Goal: Task Accomplishment & Management: Complete application form

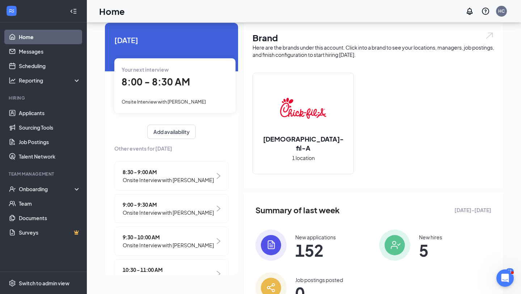
scroll to position [12, 0]
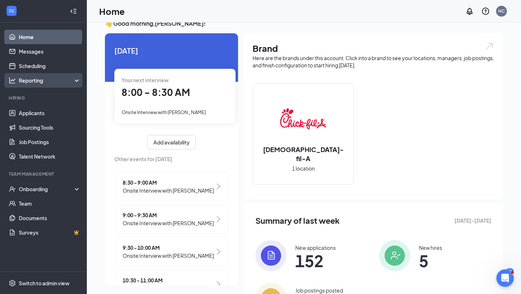
click at [67, 75] on div "Reporting" at bounding box center [43, 80] width 87 height 14
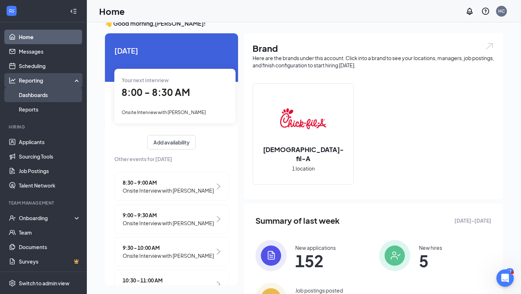
click at [47, 94] on link "Dashboards" at bounding box center [50, 95] width 62 height 14
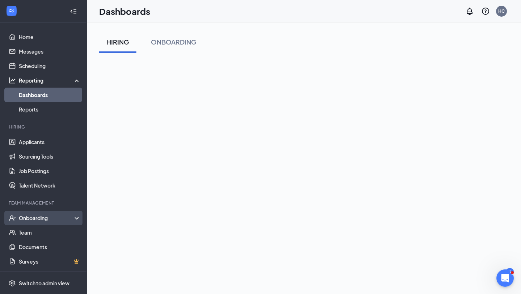
click at [47, 219] on div "Onboarding" at bounding box center [47, 217] width 56 height 7
click at [47, 231] on link "Overview" at bounding box center [50, 232] width 62 height 14
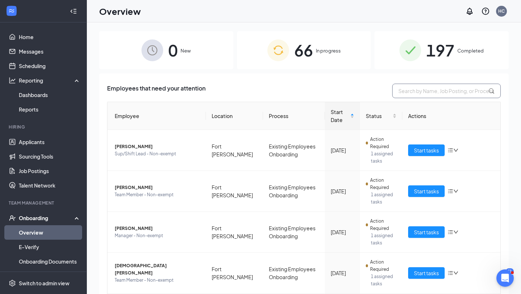
click at [422, 95] on input "text" at bounding box center [446, 91] width 109 height 14
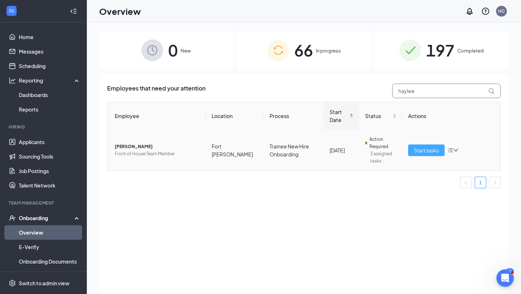
type input "haylee"
click at [419, 150] on span "Start tasks" at bounding box center [426, 150] width 25 height 8
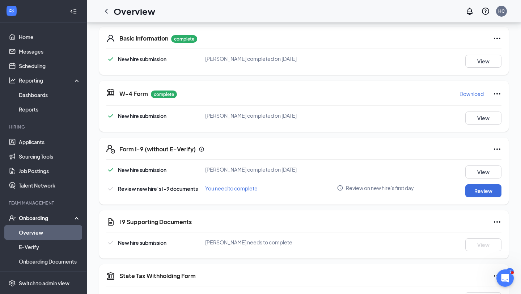
scroll to position [109, 0]
click at [60, 230] on link "Overview" at bounding box center [50, 232] width 62 height 14
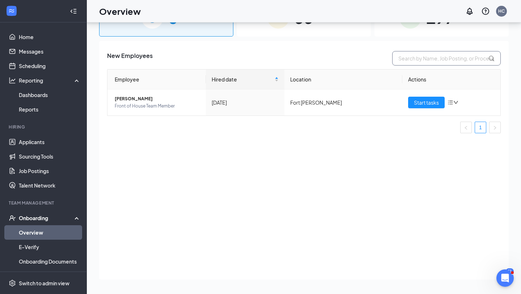
click at [420, 59] on input "text" at bounding box center [446, 58] width 109 height 14
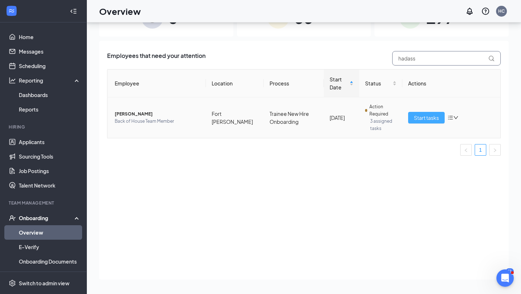
type input "hadass"
click at [422, 120] on span "Start tasks" at bounding box center [426, 118] width 25 height 8
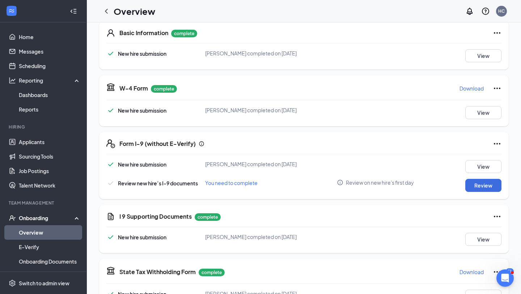
scroll to position [60, 0]
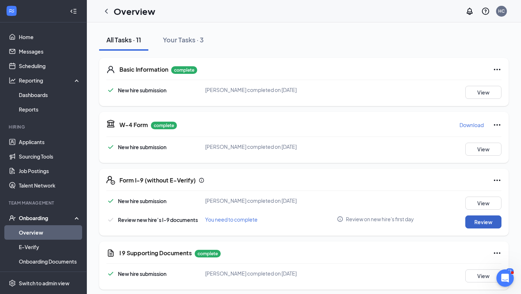
click at [472, 221] on button "Review" at bounding box center [484, 221] width 36 height 13
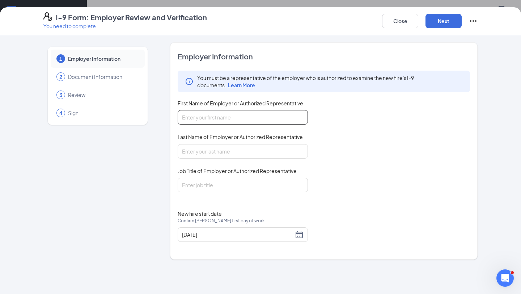
click at [268, 119] on input "First Name of Employer or Authorized Representative" at bounding box center [243, 117] width 130 height 14
type input "[PERSON_NAME]"
click at [214, 183] on input "Job Title of Employer or Authorized Representative" at bounding box center [243, 185] width 130 height 14
type input "Executive director"
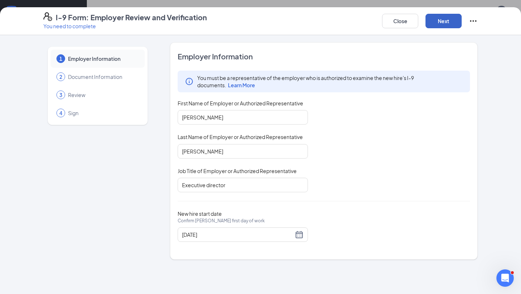
click at [439, 23] on button "Next" at bounding box center [444, 21] width 36 height 14
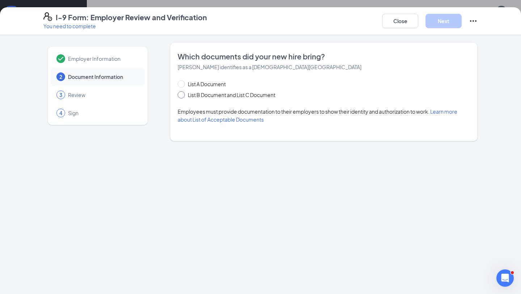
click at [182, 93] on input "List B Document and List C Document" at bounding box center [180, 93] width 5 height 5
radio input "true"
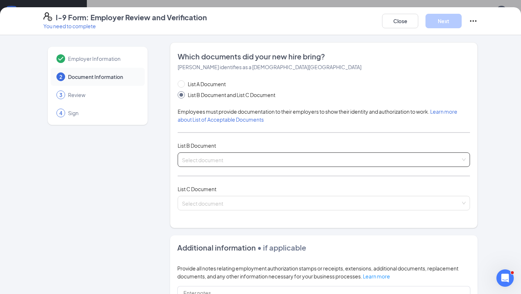
click at [205, 160] on input "search" at bounding box center [321, 158] width 279 height 11
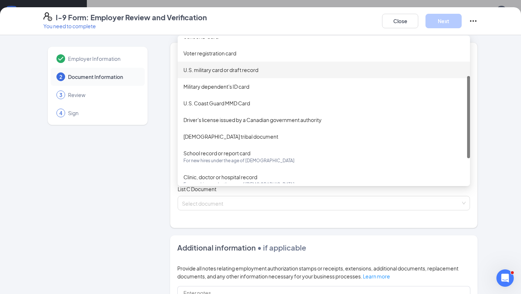
scroll to position [70, 0]
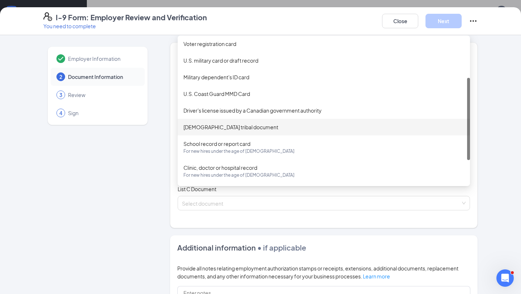
click at [264, 128] on div "[DEMOGRAPHIC_DATA] tribal document" at bounding box center [324, 127] width 281 height 8
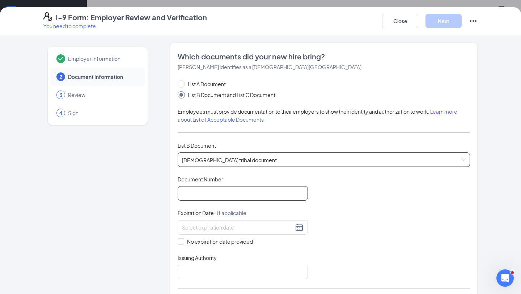
click at [204, 200] on input "Document Number" at bounding box center [243, 193] width 130 height 14
type input "366775"
click at [181, 241] on input "No expiration date provided" at bounding box center [180, 240] width 5 height 5
checkbox input "true"
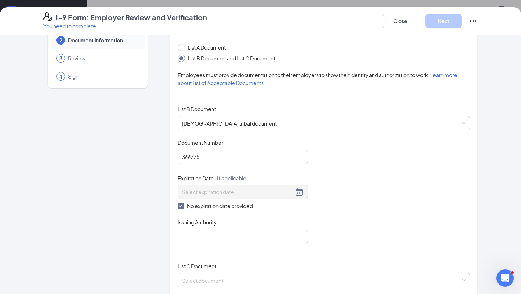
scroll to position [58, 0]
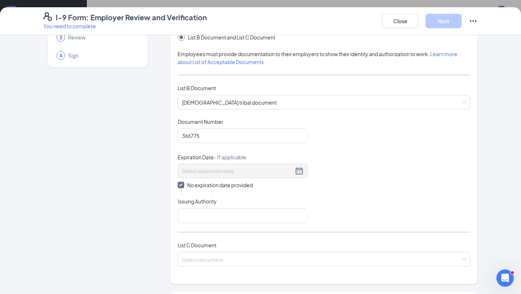
click at [224, 224] on div "List A Document List B Document and List C Document Employees must provide docu…" at bounding box center [324, 148] width 292 height 253
click at [226, 214] on input "Issuing Authority" at bounding box center [243, 216] width 130 height 14
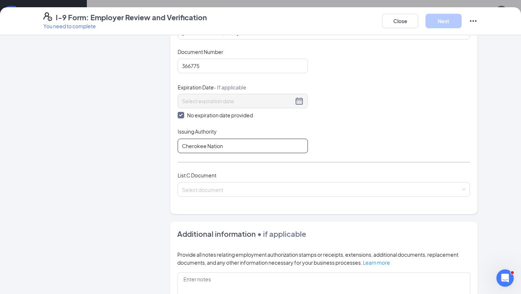
scroll to position [129, 0]
drag, startPoint x: 248, startPoint y: 140, endPoint x: 165, endPoint y: 139, distance: 82.5
click at [165, 139] on div "Employer Information 2 Document Information 3 Review 4 Sign Which documents did…" at bounding box center [260, 160] width 434 height 492
drag, startPoint x: 231, startPoint y: 147, endPoint x: 166, endPoint y: 140, distance: 66.0
click at [166, 140] on div "Employer Information 2 Document Information 3 Review 4 Sign Which documents did…" at bounding box center [260, 160] width 434 height 492
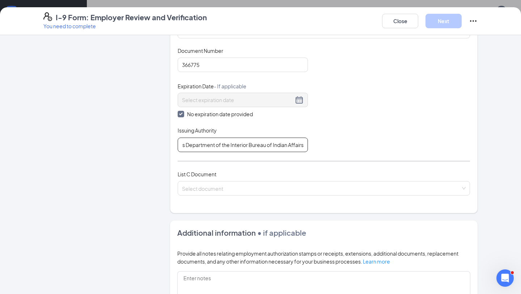
scroll to position [0, 0]
click at [297, 150] on input "United States Department of the Interior Bureau of Indian Affairs" at bounding box center [243, 145] width 130 height 14
click at [304, 145] on input "United States Department of the Interior Bureau of Indian Affairs" at bounding box center [243, 145] width 130 height 14
click at [297, 142] on input "United States Department of the Interior Bureau of Indian Affairs Tahleq" at bounding box center [243, 145] width 130 height 14
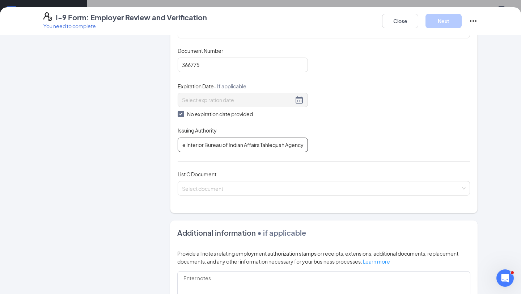
type input "United States Department of the Interior Bureau of Indian Affairs Tahlequah Age…"
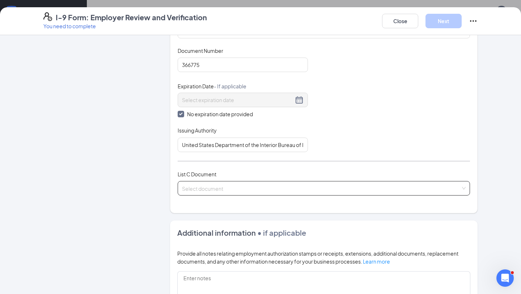
click at [219, 184] on input "search" at bounding box center [321, 186] width 279 height 11
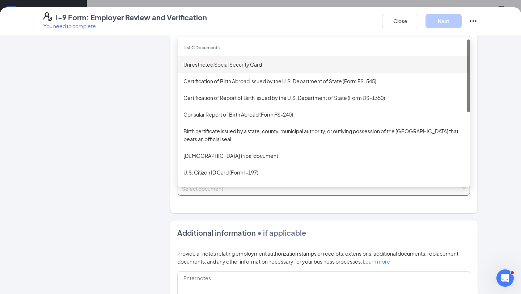
click at [279, 63] on div "Unrestricted Social Security Card" at bounding box center [324, 64] width 281 height 8
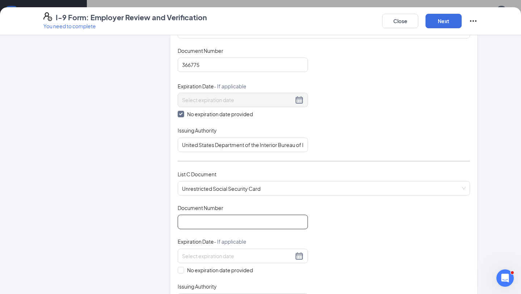
click at [201, 222] on input "Document Number" at bounding box center [243, 222] width 130 height 14
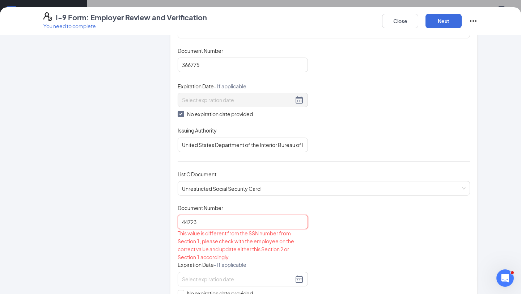
click at [220, 224] on input "44723" at bounding box center [243, 222] width 130 height 14
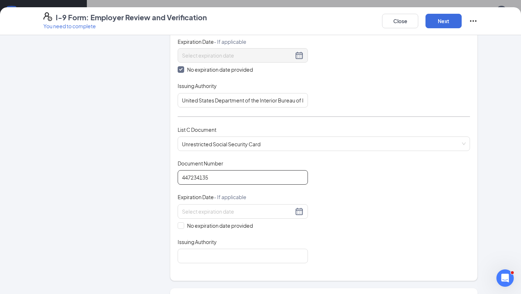
scroll to position [180, 0]
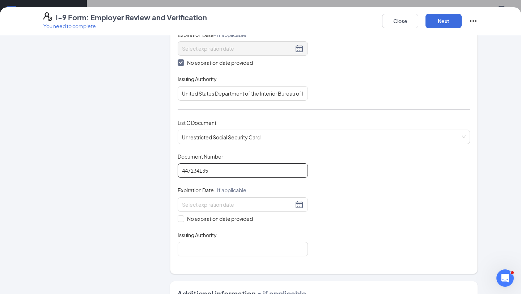
type input "447234135"
click at [182, 222] on div "Document Title Unrestricted Social Security Card Document Number 447234135 Expi…" at bounding box center [324, 205] width 292 height 104
click at [182, 220] on span at bounding box center [181, 218] width 7 height 7
click at [182, 220] on input "No expiration date provided" at bounding box center [180, 217] width 5 height 5
checkbox input "true"
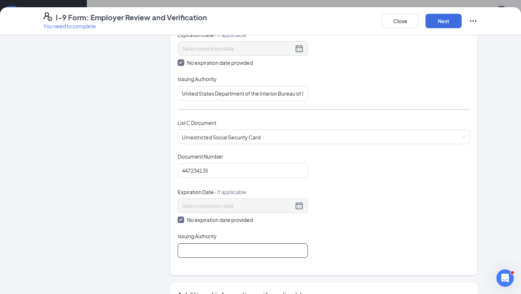
click at [199, 248] on input "Issuing Authority" at bounding box center [243, 250] width 130 height 14
type input "Social Security Administration"
click at [438, 22] on button "Next" at bounding box center [444, 21] width 36 height 14
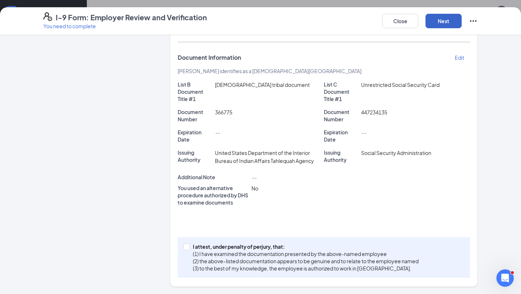
scroll to position [117, 0]
click at [188, 247] on input "I attest, under penalty of [PERSON_NAME], that: (1) I have examined the documen…" at bounding box center [186, 246] width 5 height 5
checkbox input "true"
click at [437, 22] on button "Next" at bounding box center [444, 21] width 36 height 14
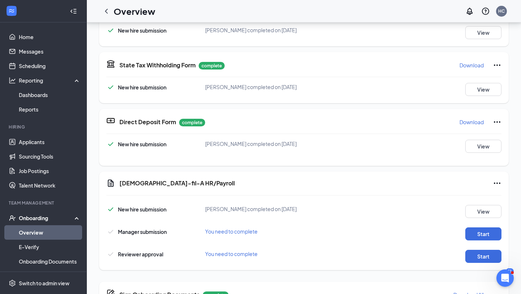
scroll to position [64, 0]
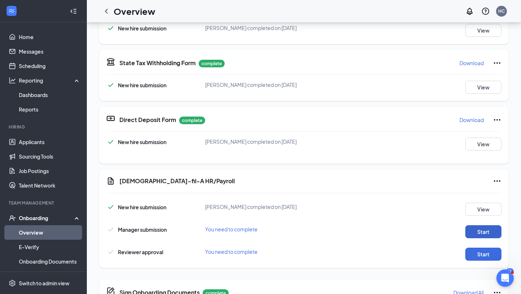
click at [478, 230] on button "Start" at bounding box center [484, 231] width 36 height 13
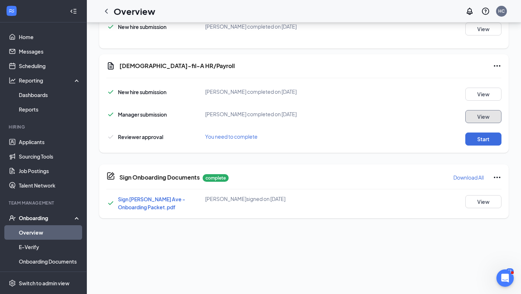
scroll to position [188, 0]
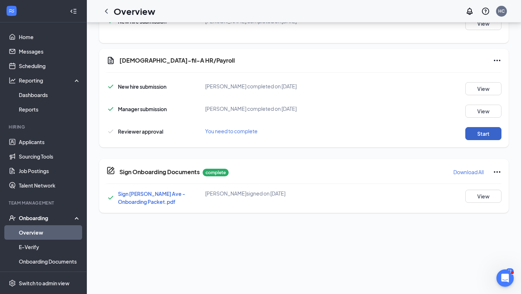
click at [477, 137] on button "Start" at bounding box center [484, 133] width 36 height 13
click at [59, 229] on link "Overview" at bounding box center [50, 232] width 62 height 14
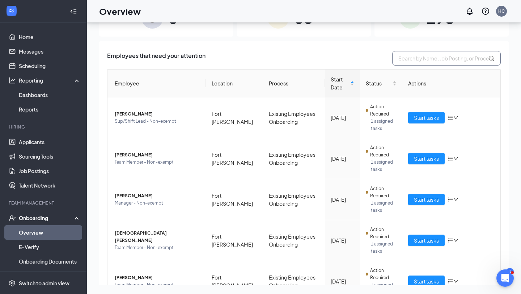
click at [421, 60] on input "text" at bounding box center [446, 58] width 109 height 14
type input "g"
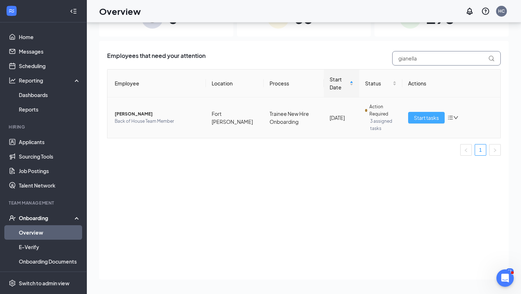
type input "gianella"
click at [422, 122] on button "Start tasks" at bounding box center [426, 118] width 37 height 12
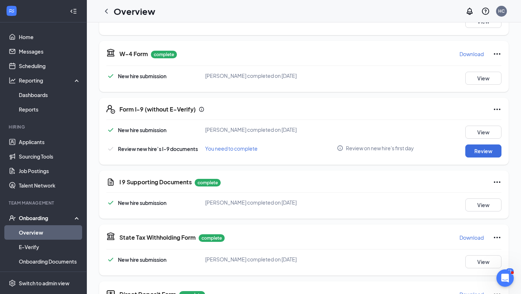
scroll to position [172, 0]
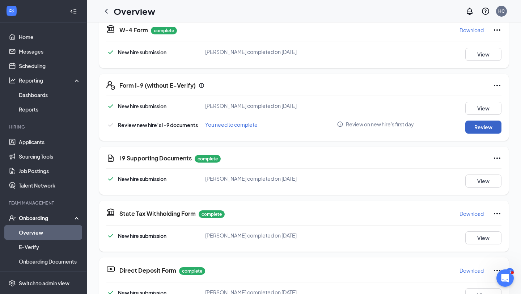
click at [475, 127] on button "Review" at bounding box center [484, 127] width 36 height 13
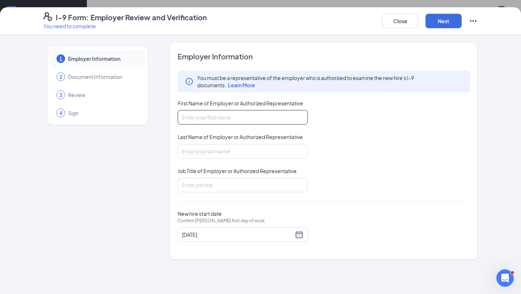
click at [273, 122] on input "First Name of Employer or Authorized Representative" at bounding box center [243, 117] width 130 height 14
type input "[PERSON_NAME]"
click at [220, 182] on input "Job Title of Employer or Authorized Representative" at bounding box center [243, 185] width 130 height 14
type input "Executive director"
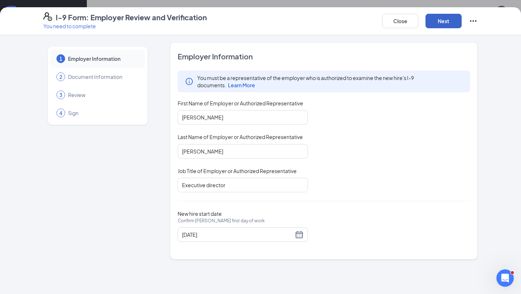
click at [439, 25] on button "Next" at bounding box center [444, 21] width 36 height 14
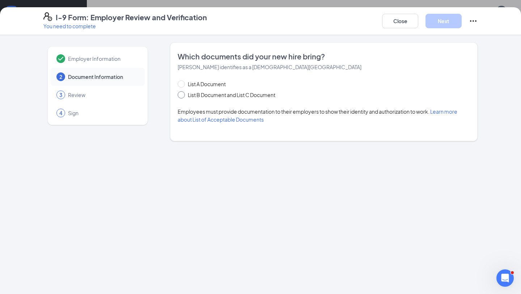
click at [182, 96] on span at bounding box center [181, 94] width 7 height 7
click at [182, 96] on input "List B Document and List C Document" at bounding box center [180, 93] width 5 height 5
radio input "true"
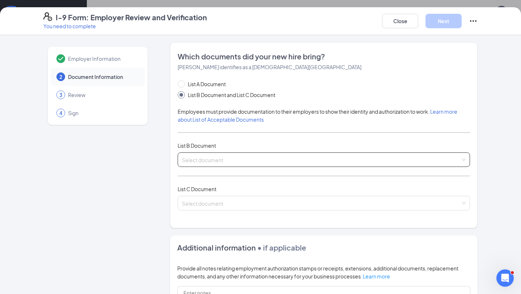
click at [197, 160] on input "search" at bounding box center [321, 158] width 279 height 11
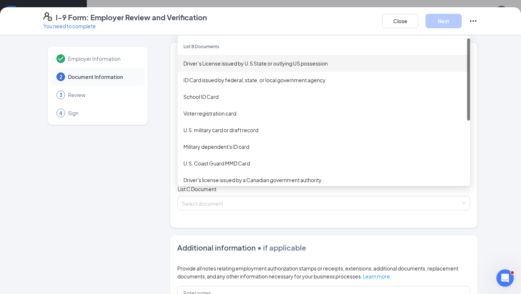
click at [250, 61] on div "Driver’s License issued by U.S State or outlying US possession" at bounding box center [324, 63] width 281 height 8
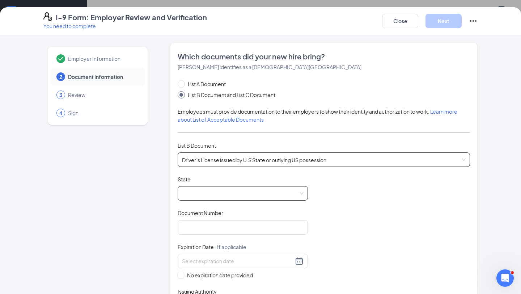
click at [206, 197] on span at bounding box center [243, 193] width 122 height 14
click at [206, 192] on span at bounding box center [243, 193] width 122 height 14
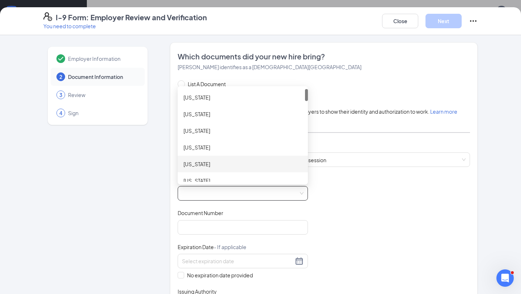
click at [234, 161] on div "[US_STATE]" at bounding box center [243, 164] width 119 height 8
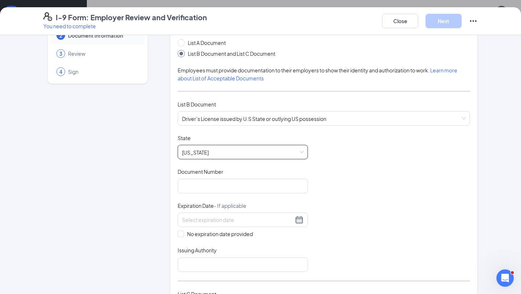
scroll to position [50, 0]
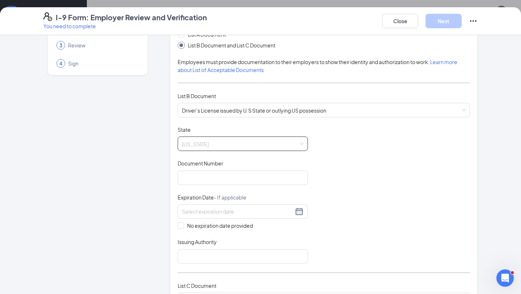
click at [261, 139] on span "[US_STATE]" at bounding box center [243, 144] width 122 height 14
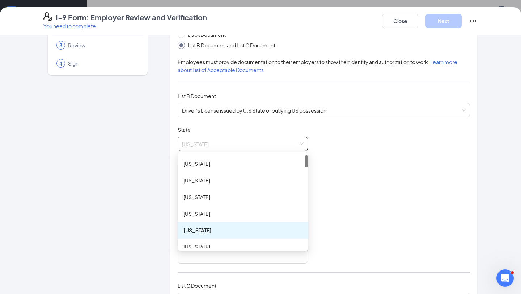
click at [362, 157] on div "Document Title Driver’s License issued by U.S State or outlying US possession S…" at bounding box center [324, 195] width 292 height 138
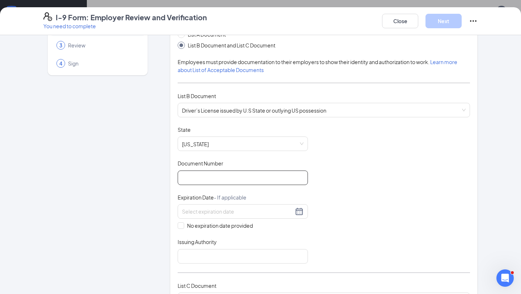
click at [221, 182] on input "Document Number" at bounding box center [243, 178] width 130 height 14
paste input "946615566"
type input "946615566"
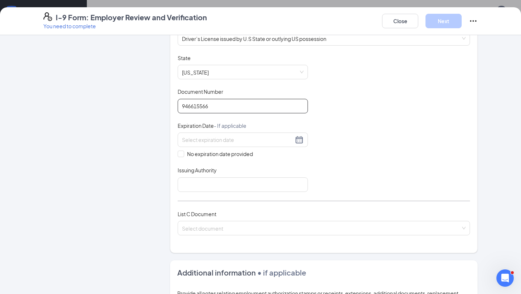
scroll to position [133, 0]
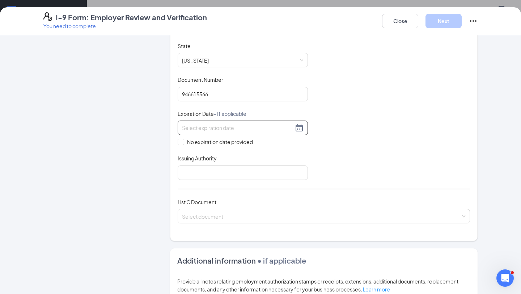
click at [226, 127] on input at bounding box center [237, 128] width 111 height 8
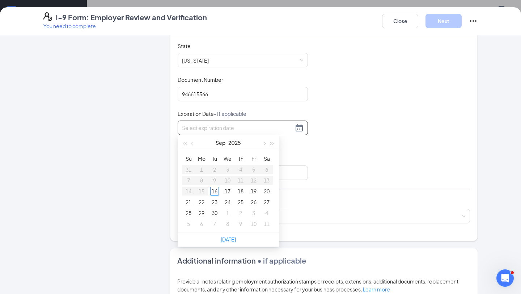
paste input "[DATE]"
click at [228, 203] on div "23" at bounding box center [227, 202] width 9 height 9
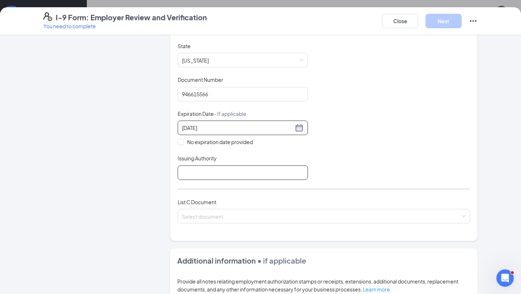
type input "[DATE]"
click at [193, 174] on input "Issuing Authority" at bounding box center [243, 172] width 130 height 14
type input "State of [US_STATE]"
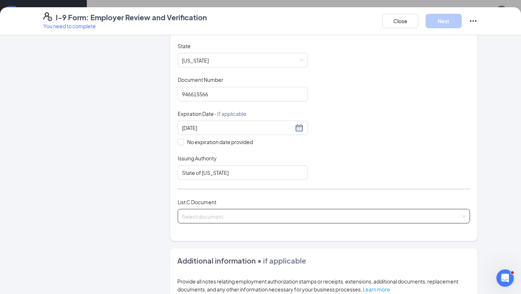
click at [193, 215] on input "search" at bounding box center [321, 214] width 279 height 11
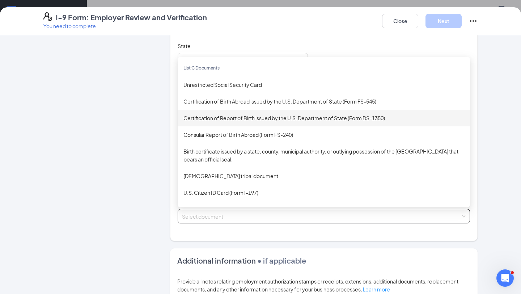
click at [269, 121] on div "Certification of Report of Birth issued by the U.S. Department of State (Form D…" at bounding box center [324, 118] width 292 height 17
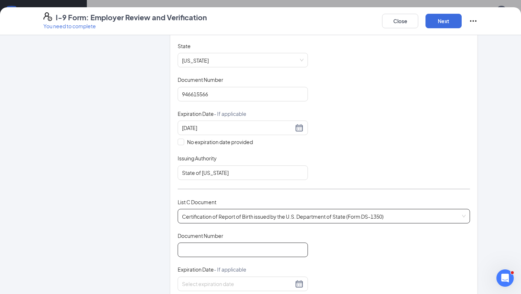
click at [199, 246] on input "Document Number" at bounding box center [243, 250] width 130 height 14
paste input "1200819102479"
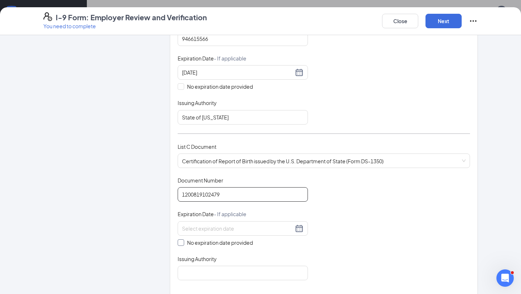
type input "1200819102479"
click at [183, 241] on span at bounding box center [181, 242] width 7 height 7
click at [183, 241] on input "No expiration date provided" at bounding box center [180, 241] width 5 height 5
checkbox input "true"
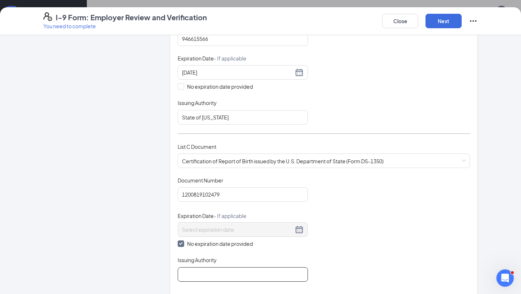
click at [197, 270] on input "Issuing Authority" at bounding box center [243, 274] width 130 height 14
type input "State of [US_STATE]"
click at [443, 21] on button "Next" at bounding box center [444, 21] width 36 height 14
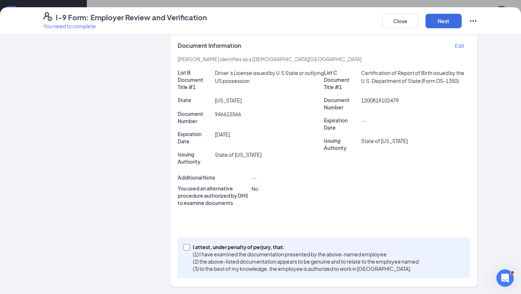
click at [186, 248] on input "I attest, under penalty of [PERSON_NAME], that: (1) I have examined the documen…" at bounding box center [186, 246] width 5 height 5
checkbox input "true"
click at [444, 24] on button "Next" at bounding box center [444, 21] width 36 height 14
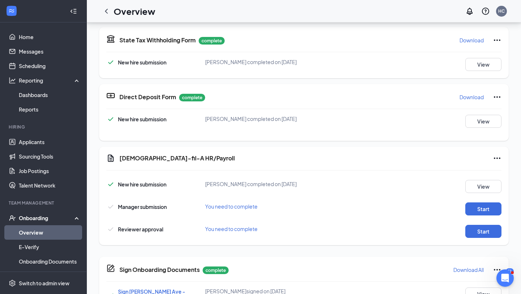
scroll to position [90, 0]
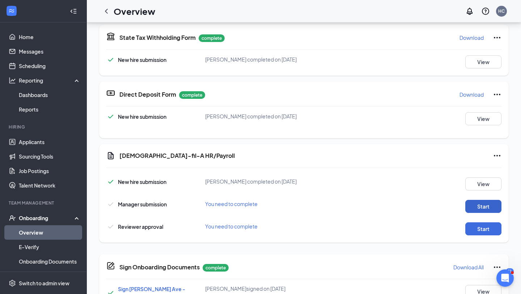
click at [493, 203] on button "Start" at bounding box center [484, 206] width 36 height 13
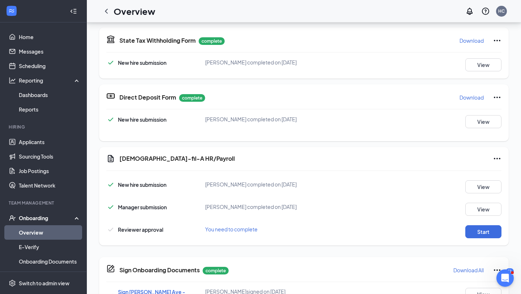
scroll to position [93, 0]
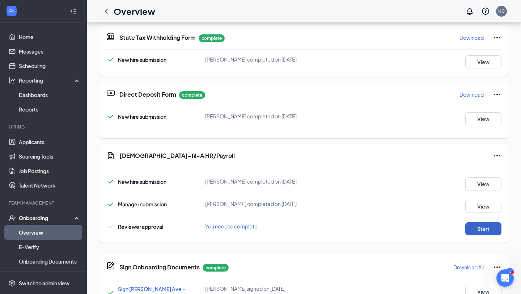
click at [481, 231] on button "Start" at bounding box center [484, 228] width 36 height 13
click at [45, 230] on link "Overview" at bounding box center [50, 232] width 62 height 14
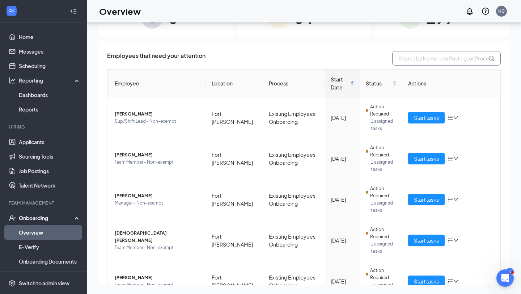
click at [437, 58] on input "text" at bounding box center [446, 58] width 109 height 14
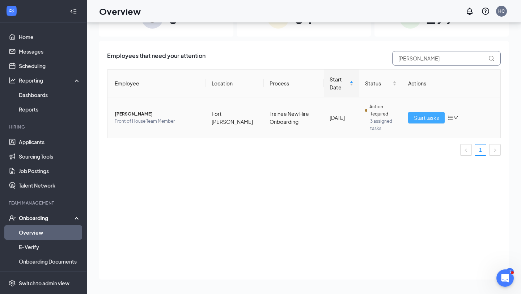
type input "[PERSON_NAME]"
click at [428, 118] on span "Start tasks" at bounding box center [426, 118] width 25 height 8
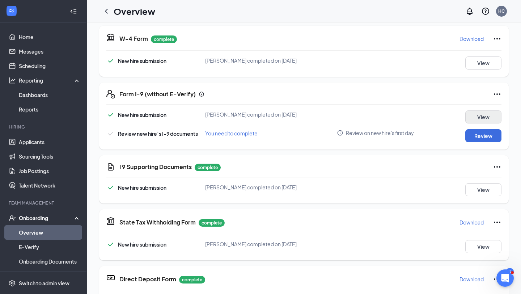
scroll to position [168, 0]
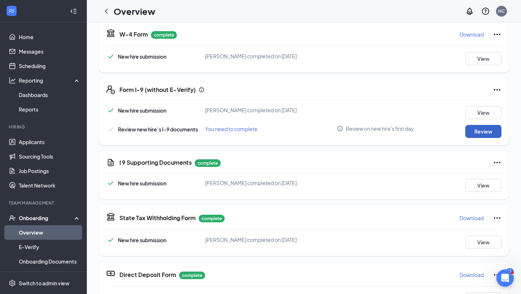
click at [487, 130] on button "Review" at bounding box center [484, 131] width 36 height 13
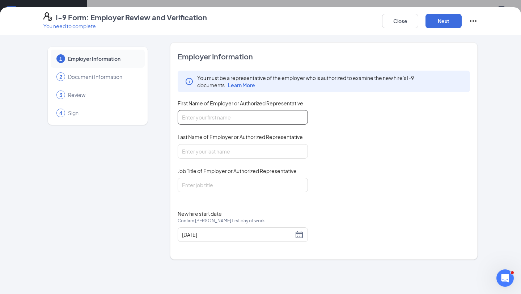
click at [258, 117] on input "First Name of Employer or Authorized Representative" at bounding box center [243, 117] width 130 height 14
type input "[PERSON_NAME]"
click at [226, 185] on input "Job Title of Employer or Authorized Representative" at bounding box center [243, 185] width 130 height 14
type input "Executive director"
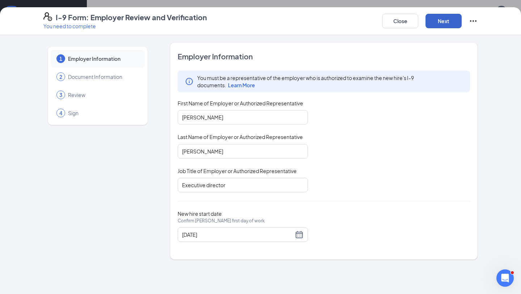
click at [438, 25] on button "Next" at bounding box center [444, 21] width 36 height 14
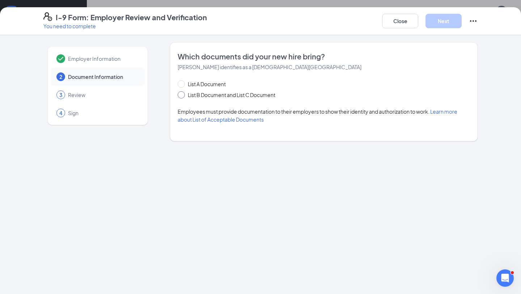
click at [183, 92] on span at bounding box center [181, 94] width 7 height 7
click at [183, 92] on input "List B Document and List C Document" at bounding box center [180, 93] width 5 height 5
radio input "true"
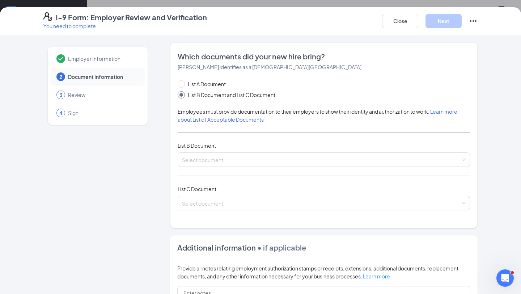
click at [196, 170] on div "List A Document List B Document and List C Document Employees must provide docu…" at bounding box center [324, 149] width 292 height 139
click at [197, 164] on span at bounding box center [321, 160] width 279 height 14
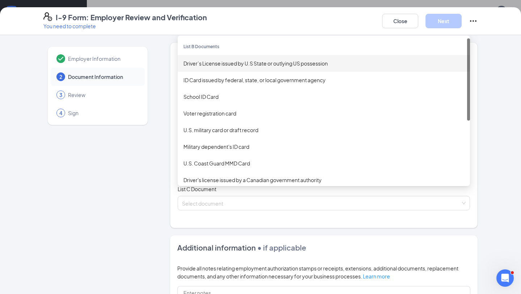
click at [237, 62] on div "Driver’s License issued by U.S State or outlying US possession" at bounding box center [324, 63] width 281 height 8
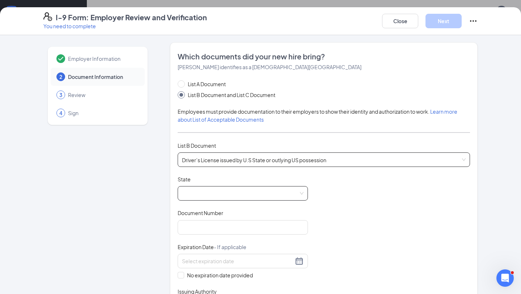
click at [198, 196] on span at bounding box center [243, 193] width 122 height 14
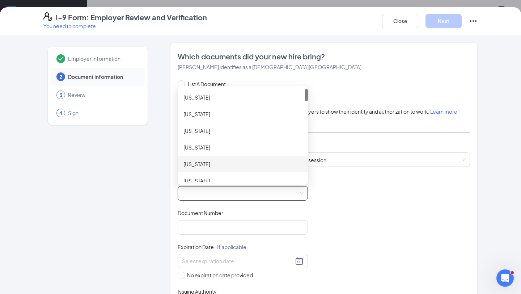
click at [219, 163] on div "[US_STATE]" at bounding box center [243, 164] width 119 height 8
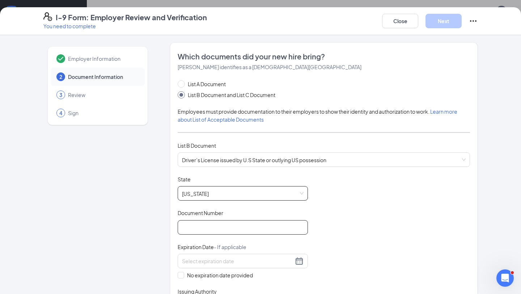
click at [201, 226] on input "Document Number" at bounding box center [243, 227] width 130 height 14
paste input "947256861"
type input "947256861"
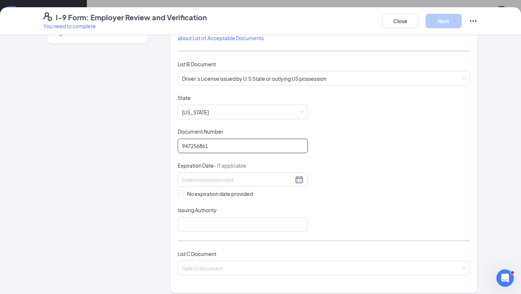
scroll to position [81, 0]
click at [199, 179] on input at bounding box center [237, 180] width 111 height 8
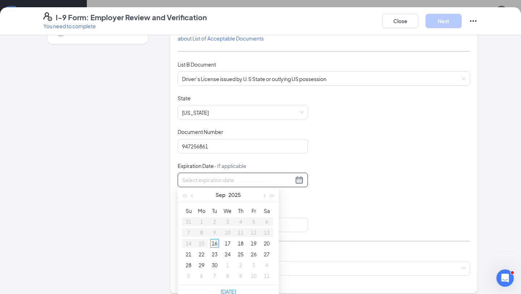
type input "[DATE]"
paste input "[DATE]"
click at [252, 230] on div "10" at bounding box center [253, 232] width 9 height 9
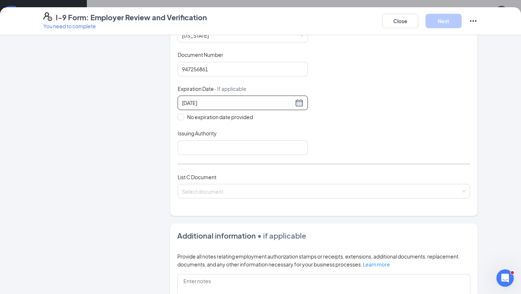
scroll to position [159, 0]
type input "[DATE]"
click at [202, 146] on input "Issuing Authority" at bounding box center [243, 147] width 130 height 14
type input "State of [US_STATE]"
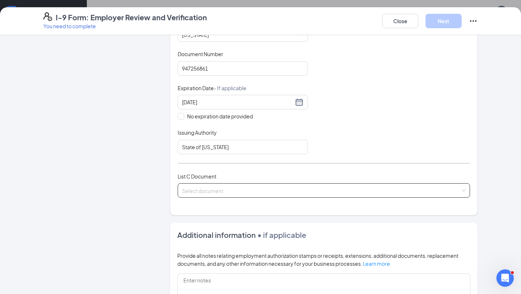
click at [224, 185] on input "search" at bounding box center [321, 189] width 279 height 11
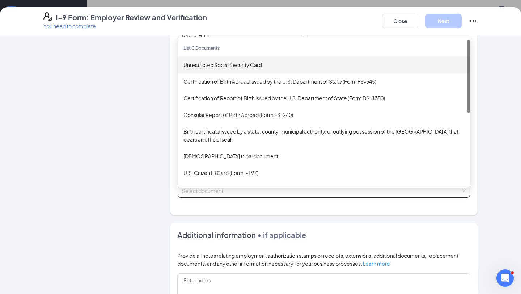
click at [296, 61] on div "Unrestricted Social Security Card" at bounding box center [324, 65] width 281 height 8
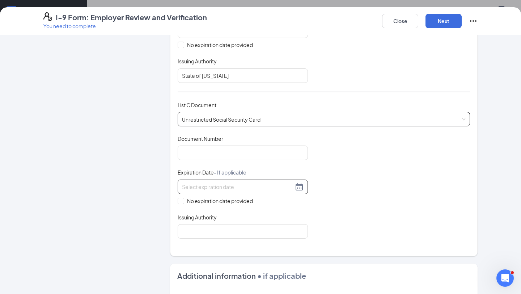
scroll to position [232, 0]
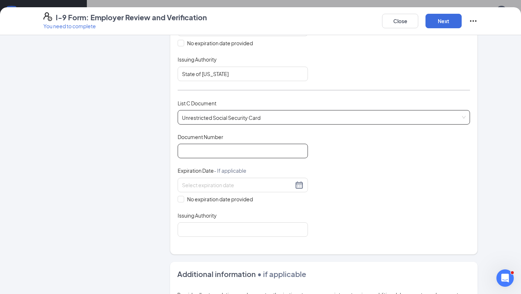
click at [224, 156] on input "Document Number" at bounding box center [243, 151] width 130 height 14
type input "678185475"
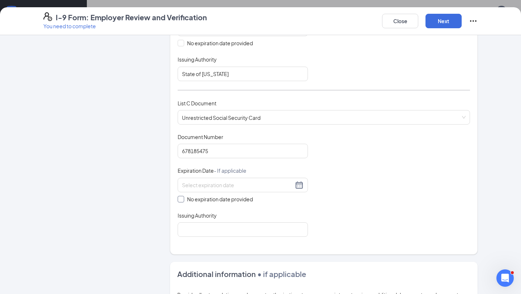
click at [179, 199] on span at bounding box center [181, 199] width 7 height 7
click at [179, 199] on input "No expiration date provided" at bounding box center [180, 198] width 5 height 5
checkbox input "true"
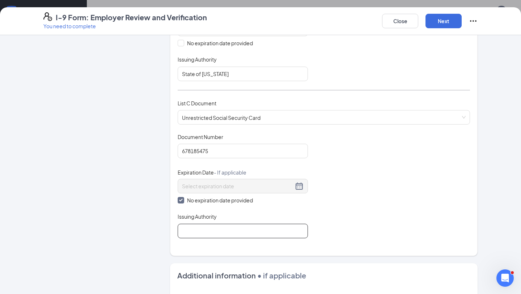
click at [189, 231] on input "Issuing Authority" at bounding box center [243, 231] width 130 height 14
type input "Social Security Administration"
click at [436, 19] on button "Next" at bounding box center [444, 21] width 36 height 14
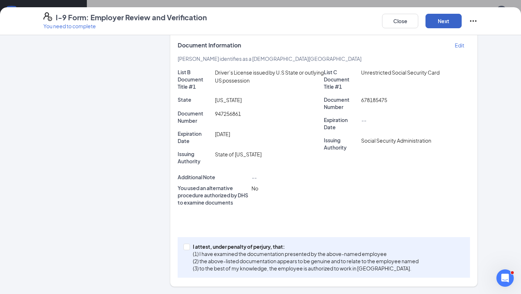
scroll to position [129, 0]
click at [185, 248] on input "I attest, under penalty of [PERSON_NAME], that: (1) I have examined the documen…" at bounding box center [186, 246] width 5 height 5
checkbox input "true"
click at [439, 21] on button "Next" at bounding box center [444, 21] width 36 height 14
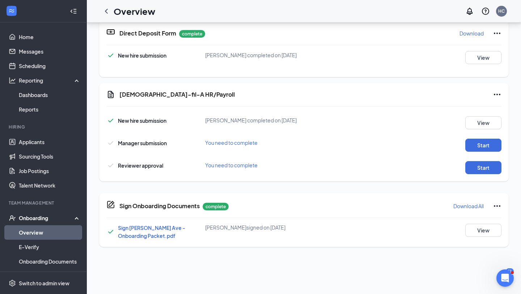
scroll to position [162, 0]
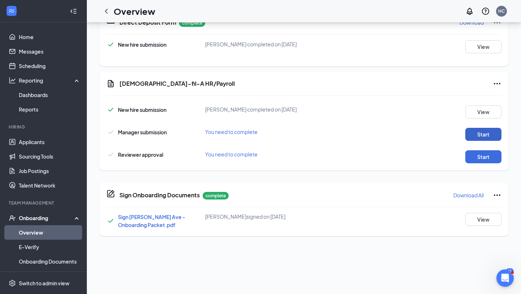
click at [489, 136] on button "Start" at bounding box center [484, 134] width 36 height 13
click at [489, 156] on button "Start" at bounding box center [484, 156] width 36 height 13
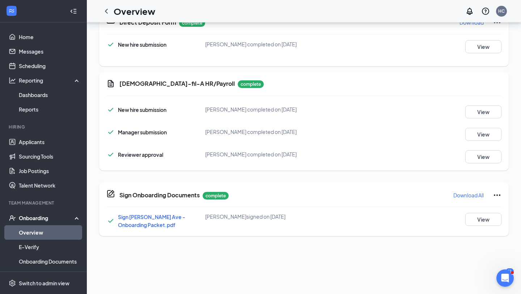
click at [51, 232] on link "Overview" at bounding box center [50, 232] width 62 height 14
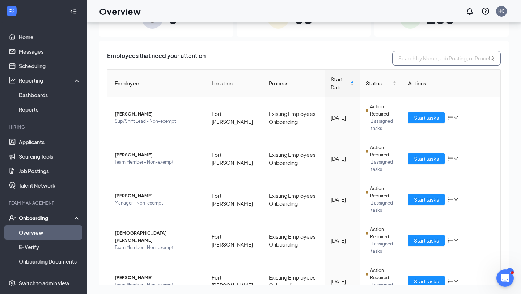
click at [422, 57] on input "text" at bounding box center [446, 58] width 109 height 14
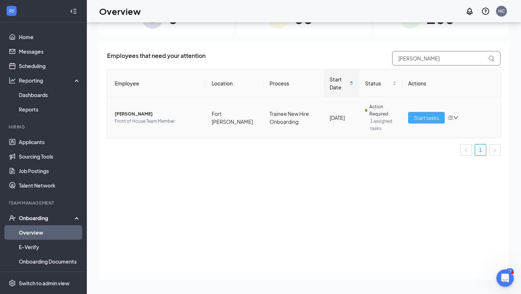
type input "[PERSON_NAME]"
click at [417, 119] on span "Start tasks" at bounding box center [426, 118] width 25 height 8
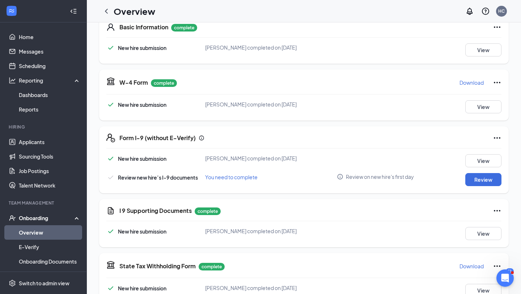
scroll to position [126, 0]
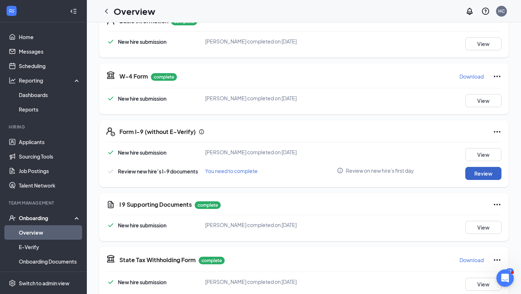
click at [491, 172] on button "Review" at bounding box center [484, 173] width 36 height 13
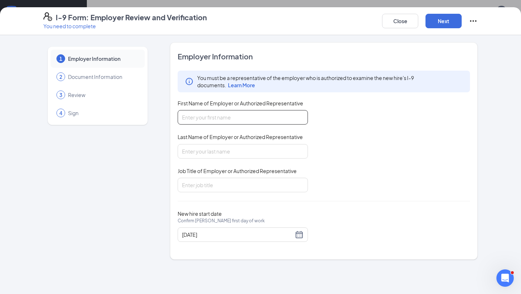
click at [270, 111] on input "First Name of Employer or Authorized Representative" at bounding box center [243, 117] width 130 height 14
type input "[PERSON_NAME]"
click at [223, 186] on input "Job Title of Employer or Authorized Representative" at bounding box center [243, 185] width 130 height 14
type input "Executive director"
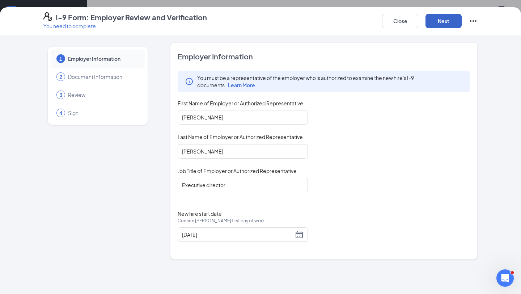
click at [438, 21] on button "Next" at bounding box center [444, 21] width 36 height 14
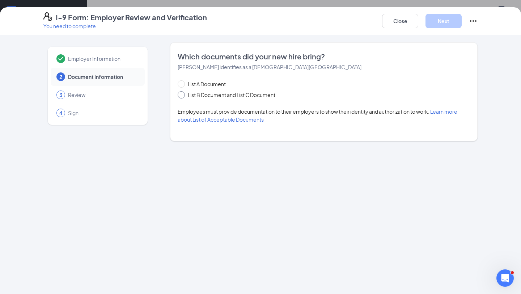
click at [183, 97] on span at bounding box center [181, 94] width 7 height 7
click at [183, 96] on input "List B Document and List C Document" at bounding box center [180, 93] width 5 height 5
radio input "true"
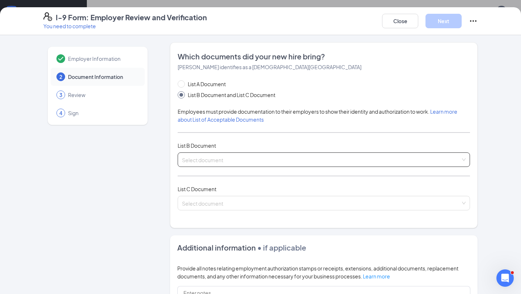
click at [205, 164] on span at bounding box center [321, 160] width 279 height 14
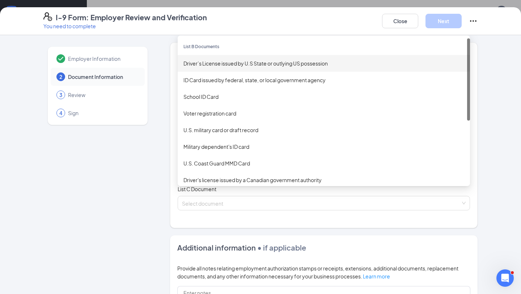
click at [247, 66] on div "Driver’s License issued by U.S State or outlying US possession" at bounding box center [324, 63] width 281 height 8
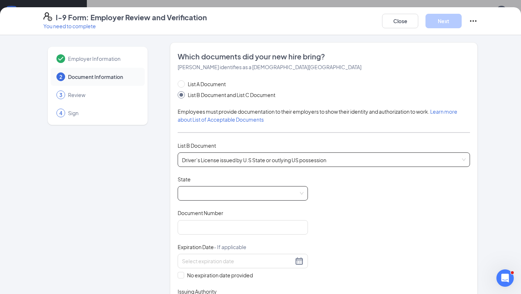
click at [194, 190] on span at bounding box center [243, 193] width 122 height 14
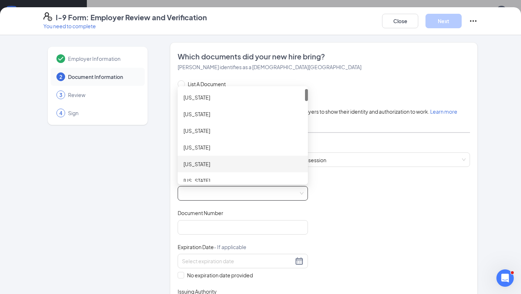
click at [223, 162] on div "[US_STATE]" at bounding box center [243, 164] width 119 height 8
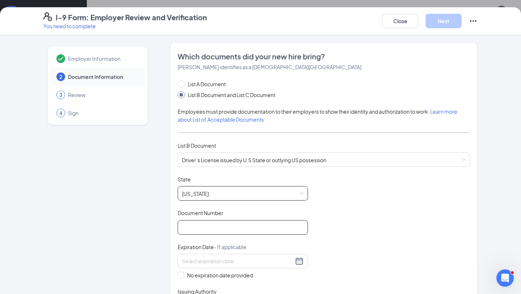
click at [195, 231] on input "Document Number" at bounding box center [243, 227] width 130 height 14
paste input "943641914"
type input "943641914"
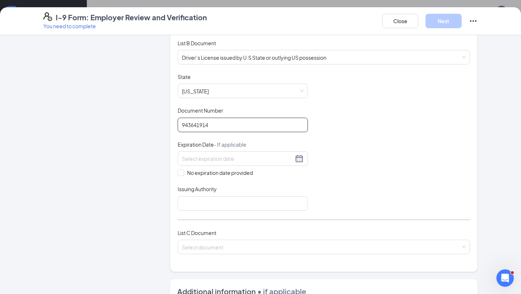
scroll to position [106, 0]
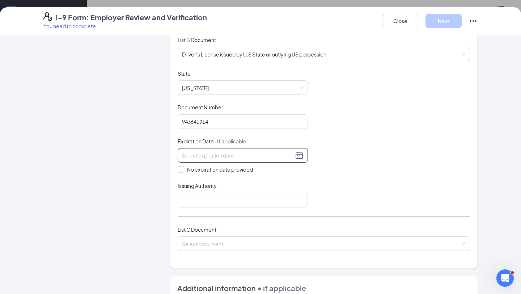
click at [210, 157] on input at bounding box center [237, 155] width 111 height 8
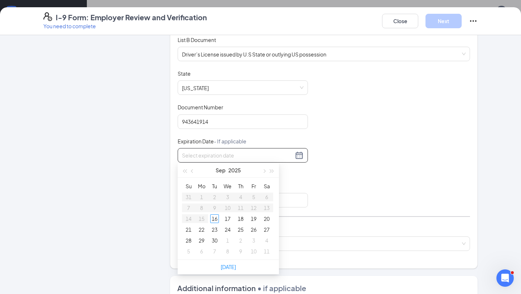
paste input "[DATE]"
click at [240, 230] on div "26" at bounding box center [240, 229] width 9 height 9
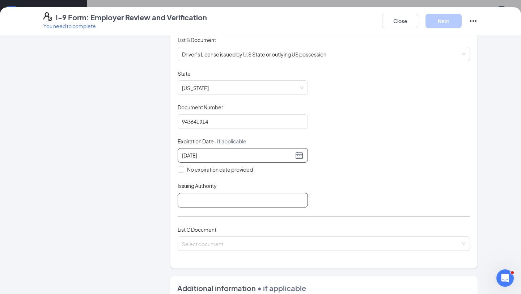
type input "[DATE]"
click at [200, 197] on input "Issuing Authority" at bounding box center [243, 200] width 130 height 14
type input "State of [US_STATE]"
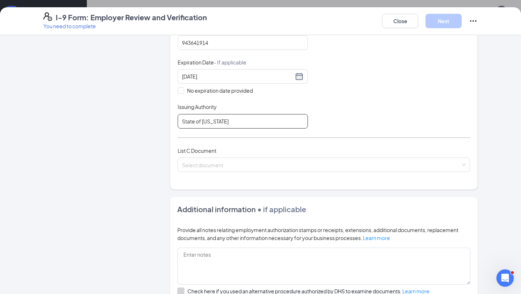
scroll to position [184, 0]
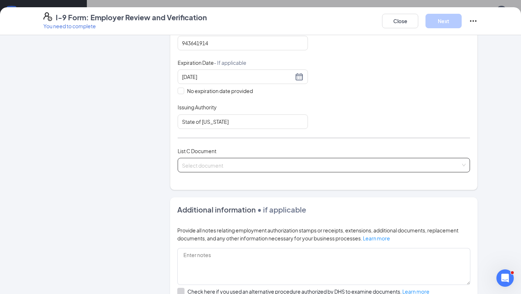
click at [230, 163] on input "search" at bounding box center [321, 163] width 279 height 11
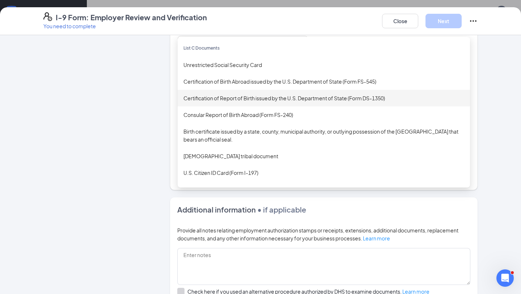
click at [251, 97] on div "Certification of Report of Birth issued by the U.S. Department of State (Form D…" at bounding box center [324, 98] width 281 height 8
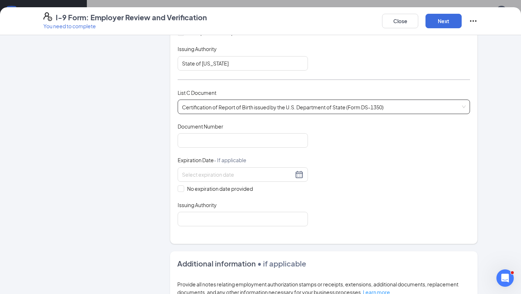
scroll to position [260, 0]
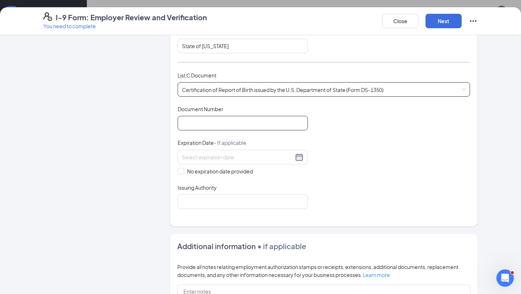
click at [213, 123] on input "Document Number" at bounding box center [243, 123] width 130 height 14
paste input "7259245"
type input "7259245"
click at [181, 168] on input "No expiration date provided" at bounding box center [180, 170] width 5 height 5
checkbox input "true"
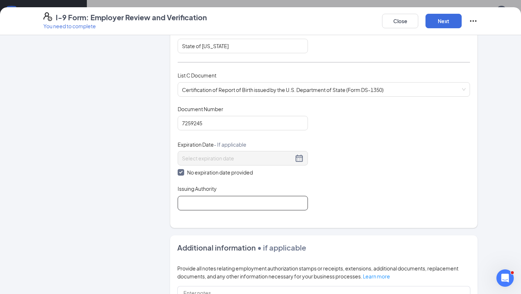
click at [203, 203] on input "Issuing Authority" at bounding box center [243, 203] width 130 height 14
type input "[US_STATE] Department of Health"
click at [446, 21] on button "Next" at bounding box center [444, 21] width 36 height 14
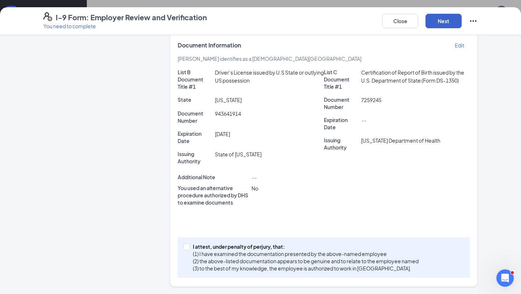
scroll to position [129, 0]
click at [191, 243] on span "I attest, under penalty of [PERSON_NAME], that: (1) I have examined the documen…" at bounding box center [306, 257] width 232 height 29
click at [189, 244] on input "I attest, under penalty of [PERSON_NAME], that: (1) I have examined the documen…" at bounding box center [186, 246] width 5 height 5
checkbox input "true"
click at [443, 20] on button "Next" at bounding box center [444, 21] width 36 height 14
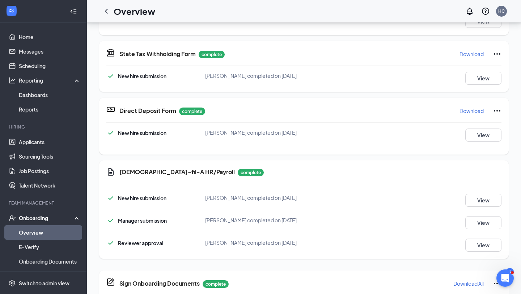
scroll to position [0, 0]
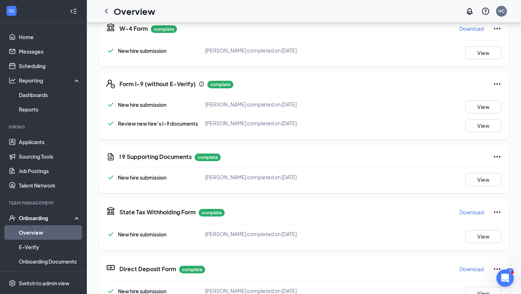
click at [53, 230] on link "Overview" at bounding box center [50, 232] width 62 height 14
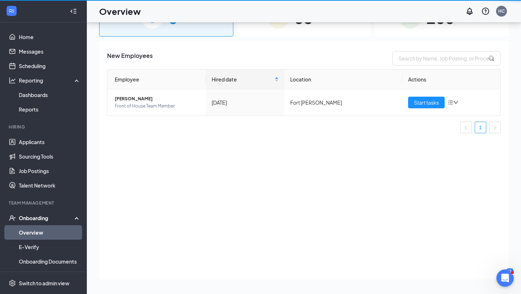
scroll to position [33, 0]
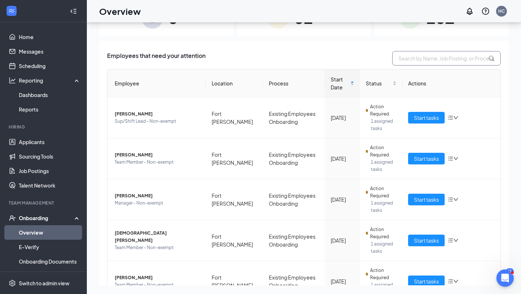
click at [428, 58] on input "text" at bounding box center [446, 58] width 109 height 14
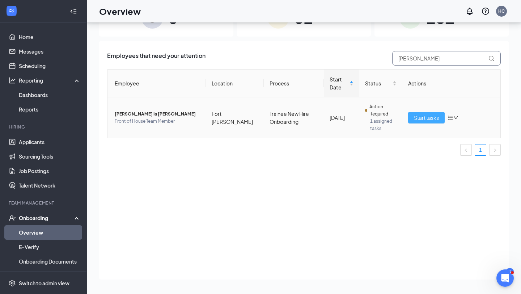
type input "[PERSON_NAME]"
click at [421, 118] on span "Start tasks" at bounding box center [426, 118] width 25 height 8
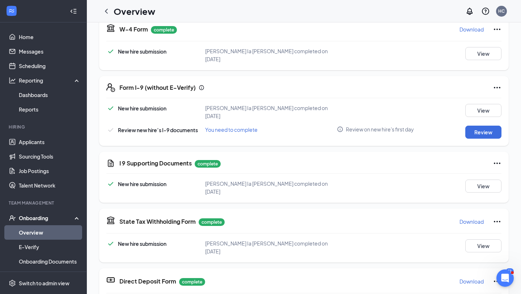
scroll to position [179, 0]
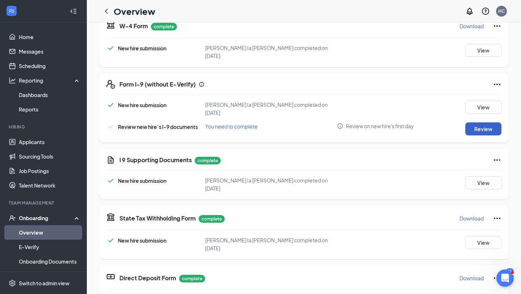
click at [485, 122] on button "Review" at bounding box center [484, 128] width 36 height 13
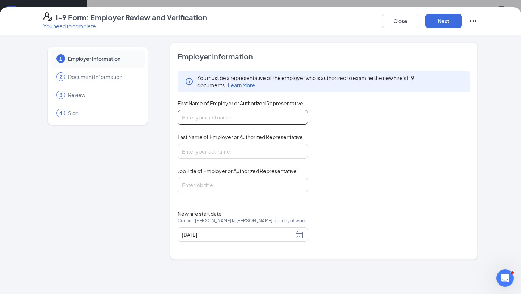
click at [282, 111] on input "First Name of Employer or Authorized Representative" at bounding box center [243, 117] width 130 height 14
type input "[PERSON_NAME]"
click at [223, 188] on input "Job Title of Employer or Authorized Representative" at bounding box center [243, 185] width 130 height 14
type input "Executive director"
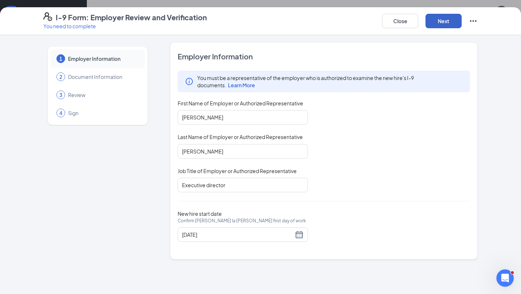
click at [441, 21] on button "Next" at bounding box center [444, 21] width 36 height 14
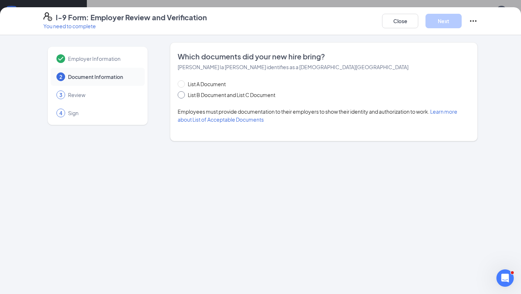
click at [179, 96] on span at bounding box center [181, 94] width 7 height 7
click at [179, 96] on input "List B Document and List C Document" at bounding box center [180, 93] width 5 height 5
radio input "true"
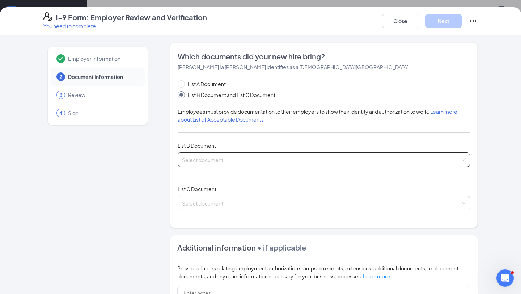
click at [210, 158] on input "search" at bounding box center [321, 158] width 279 height 11
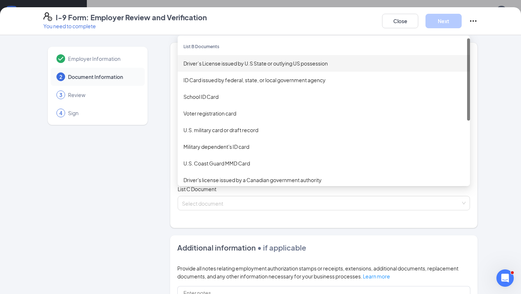
click at [241, 60] on div "Driver’s License issued by U.S State or outlying US possession" at bounding box center [324, 63] width 281 height 8
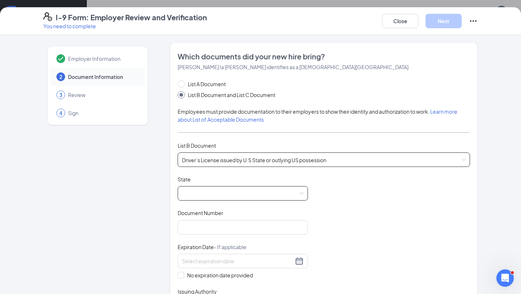
click at [202, 189] on span at bounding box center [243, 193] width 122 height 14
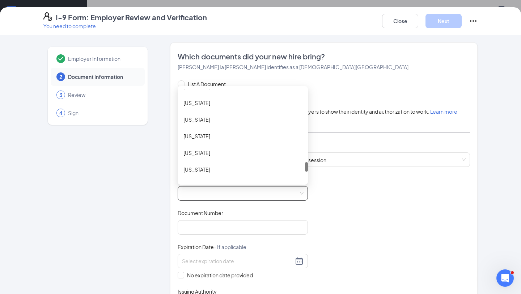
scroll to position [711, 0]
click at [218, 166] on div "[US_STATE]" at bounding box center [243, 169] width 119 height 8
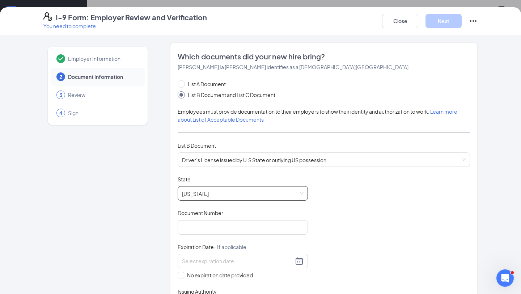
scroll to position [36, 0]
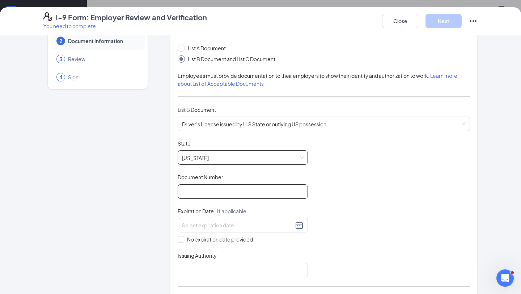
click at [205, 189] on input "Document Number" at bounding box center [243, 191] width 130 height 14
paste input "17897123"
type input "17897123"
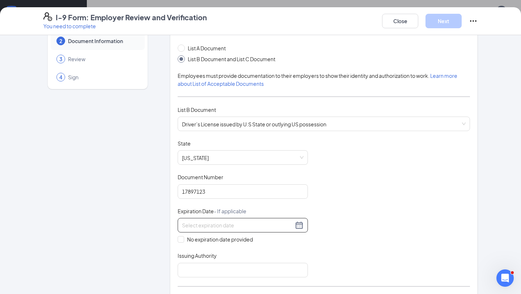
click at [202, 228] on div at bounding box center [243, 225] width 122 height 9
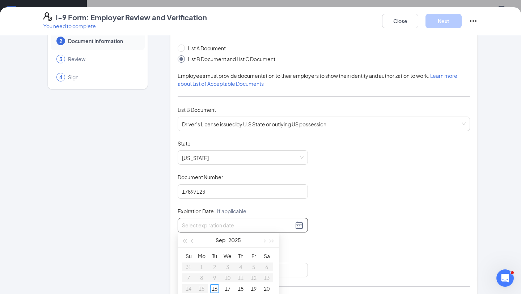
paste input "[DATE]"
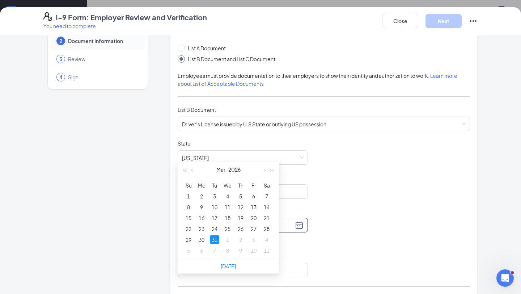
scroll to position [71, 0]
click at [217, 238] on div "31" at bounding box center [214, 239] width 9 height 9
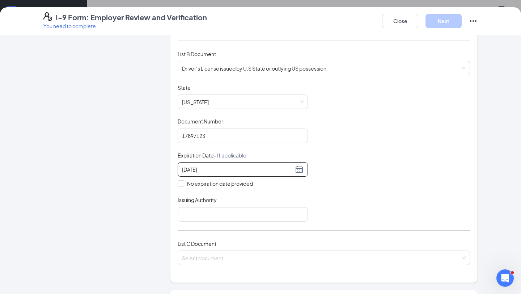
scroll to position [101, 0]
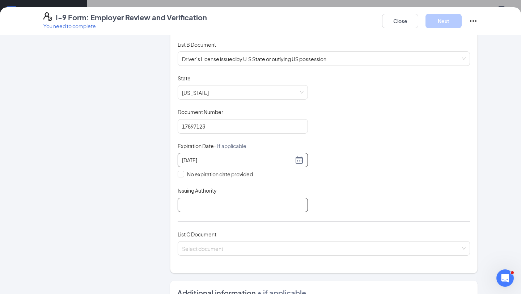
type input "[DATE]"
click at [211, 210] on input "Issuing Authority" at bounding box center [243, 205] width 130 height 14
type input "State of [US_STATE]"
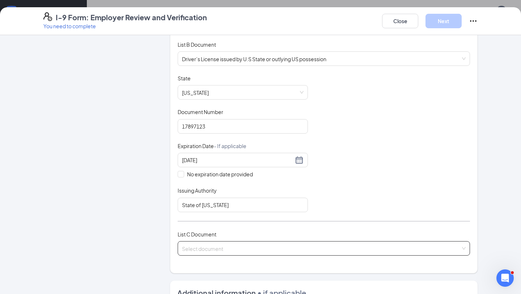
click at [200, 243] on input "search" at bounding box center [321, 246] width 279 height 11
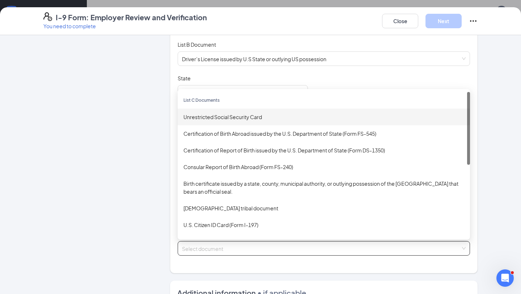
click at [229, 119] on div "Unrestricted Social Security Card" at bounding box center [324, 117] width 281 height 8
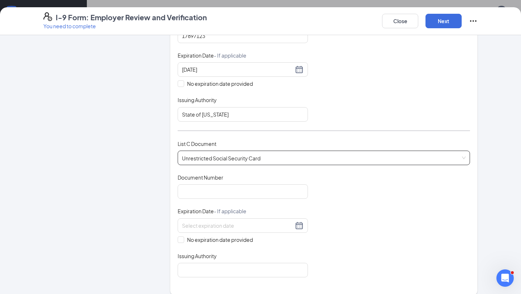
scroll to position [196, 0]
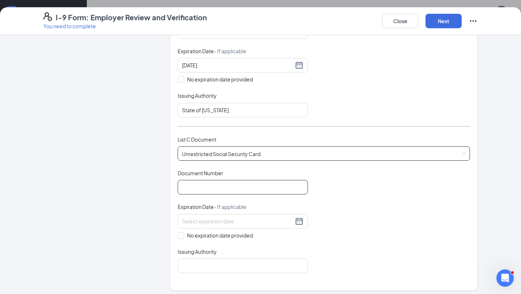
click at [207, 184] on input "Document Number" at bounding box center [243, 187] width 130 height 14
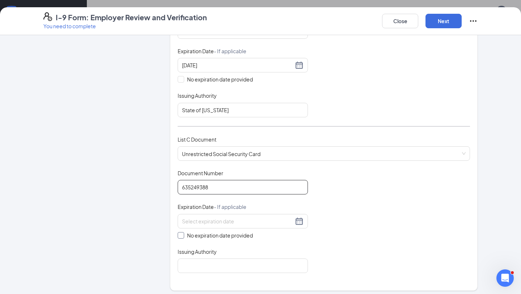
type input "635249388"
click at [182, 233] on input "No expiration date provided" at bounding box center [180, 234] width 5 height 5
checkbox input "true"
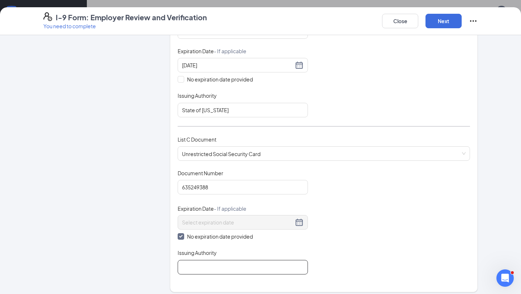
click at [194, 264] on input "Issuing Authority" at bounding box center [243, 267] width 130 height 14
type input "Social Security Administration"
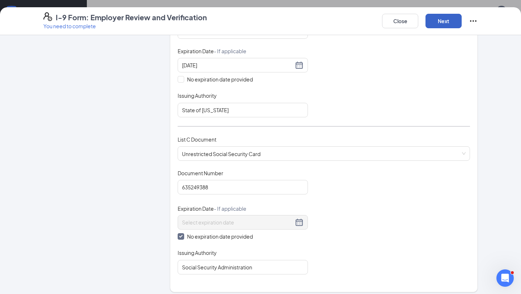
click at [440, 21] on button "Next" at bounding box center [444, 21] width 36 height 14
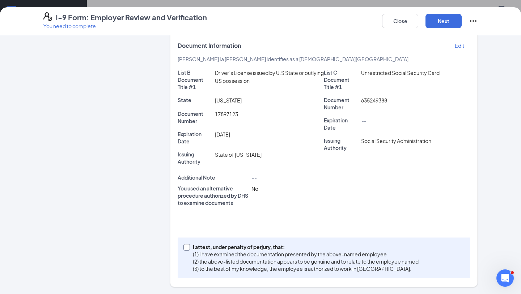
click at [188, 247] on input "I attest, under penalty of [PERSON_NAME], that: (1) I have examined the documen…" at bounding box center [186, 246] width 5 height 5
checkbox input "true"
click at [440, 22] on button "Next" at bounding box center [444, 21] width 36 height 14
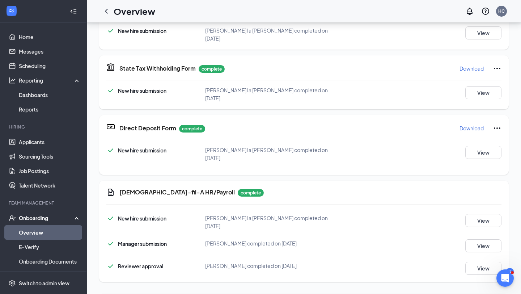
scroll to position [226, 0]
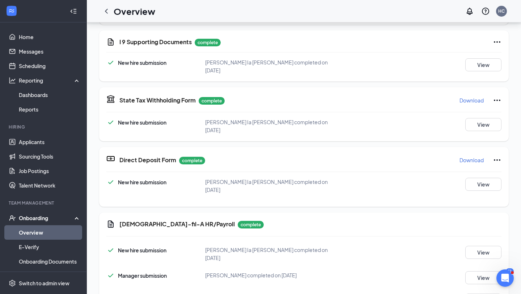
click at [48, 229] on link "Overview" at bounding box center [50, 232] width 62 height 14
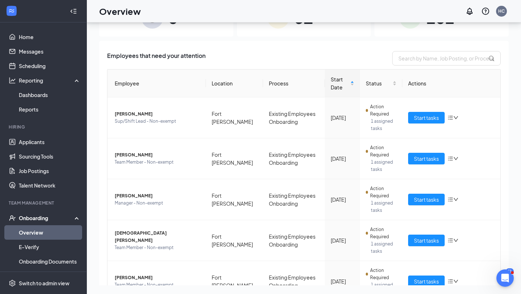
click at [408, 66] on div "Employees that need your attention Employee Location Process Start Date Status …" at bounding box center [304, 290] width 394 height 479
click at [409, 65] on input "text" at bounding box center [446, 58] width 109 height 14
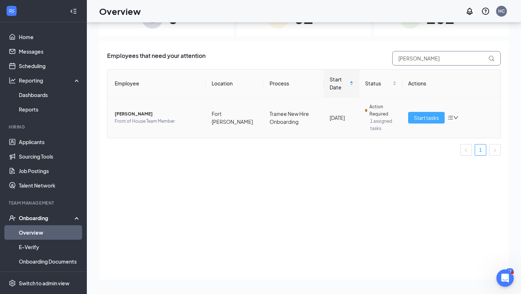
type input "[PERSON_NAME]"
click at [420, 119] on span "Start tasks" at bounding box center [426, 118] width 25 height 8
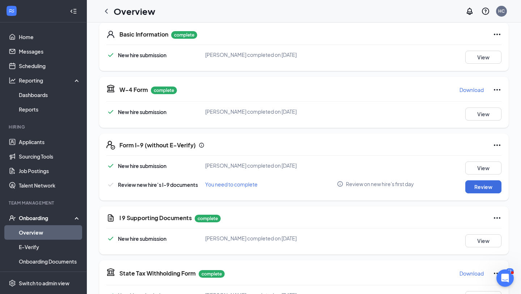
scroll to position [114, 0]
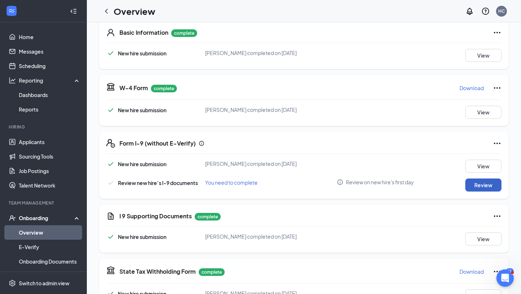
click at [475, 188] on button "Review" at bounding box center [484, 184] width 36 height 13
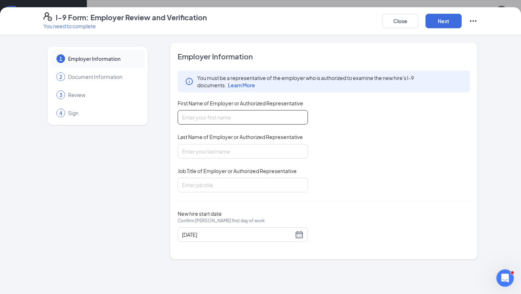
click at [245, 114] on input "First Name of Employer or Authorized Representative" at bounding box center [243, 117] width 130 height 14
type input "[PERSON_NAME]"
click at [219, 181] on input "Job Title of Employer or Authorized Representative" at bounding box center [243, 185] width 130 height 14
type input "Executive director"
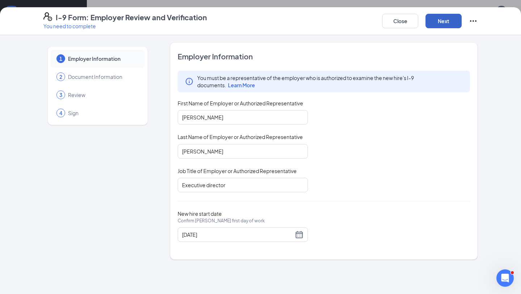
click at [442, 17] on button "Next" at bounding box center [444, 21] width 36 height 14
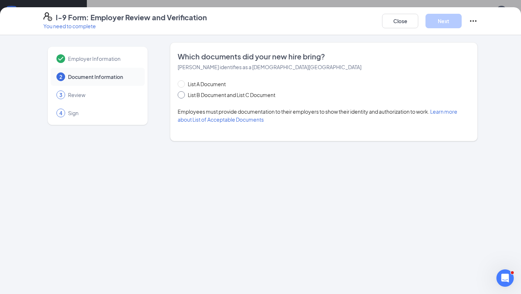
click at [178, 95] on input "List B Document and List C Document" at bounding box center [180, 93] width 5 height 5
radio input "true"
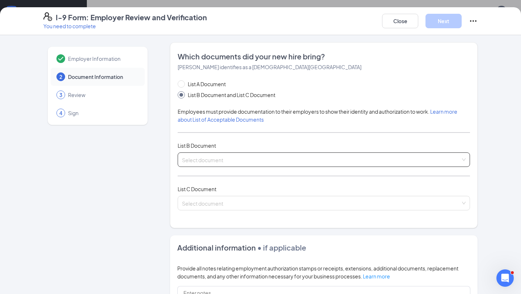
click at [205, 161] on input "search" at bounding box center [321, 158] width 279 height 11
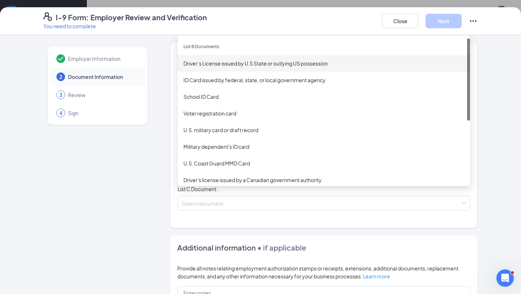
click at [241, 61] on div "Driver’s License issued by U.S State or outlying US possession" at bounding box center [324, 63] width 281 height 8
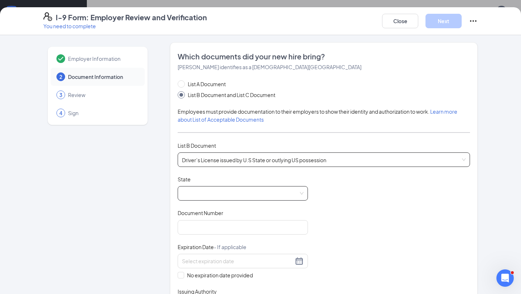
scroll to position [44, 0]
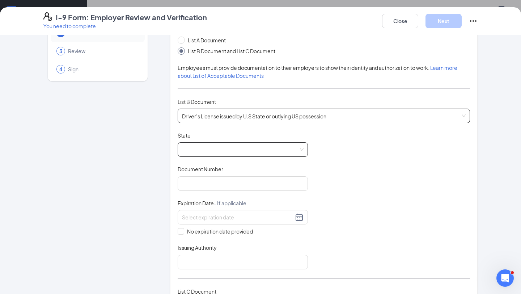
click at [219, 150] on span at bounding box center [243, 150] width 122 height 14
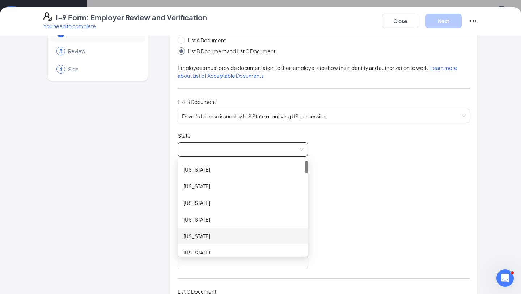
click at [215, 230] on div "[US_STATE]" at bounding box center [243, 236] width 130 height 17
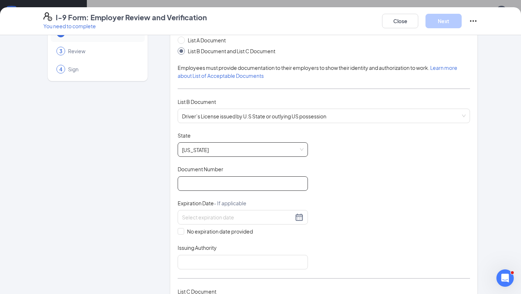
click at [208, 181] on input "Document Number" at bounding box center [243, 183] width 130 height 14
paste input "947345499"
type input "947345499"
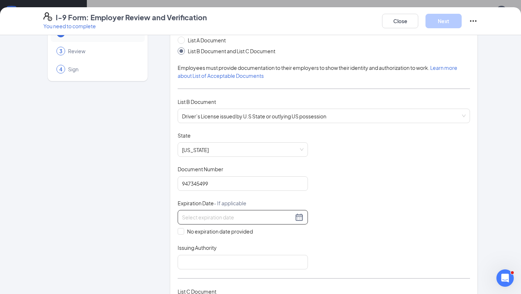
click at [198, 214] on input at bounding box center [237, 217] width 111 height 8
paste input "[DATE]"
click at [264, 259] on div "2" at bounding box center [266, 258] width 9 height 9
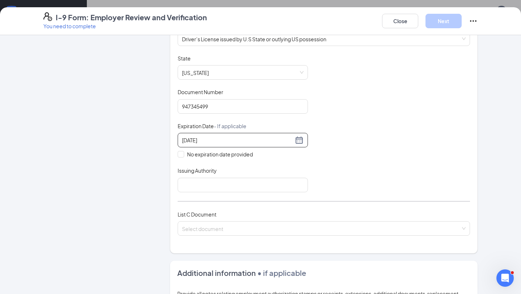
scroll to position [123, 0]
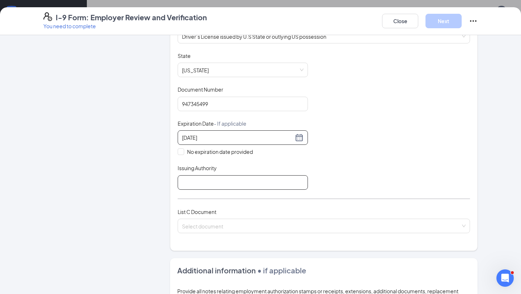
type input "[DATE]"
click at [225, 180] on input "Issuing Authority" at bounding box center [243, 182] width 130 height 14
type input "State of [US_STATE]"
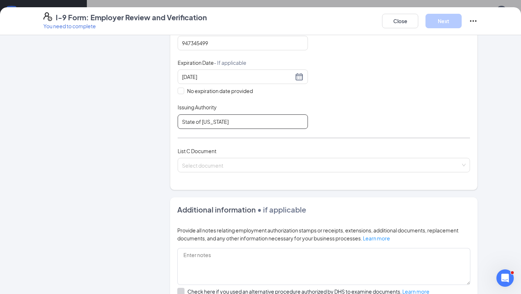
scroll to position [196, 0]
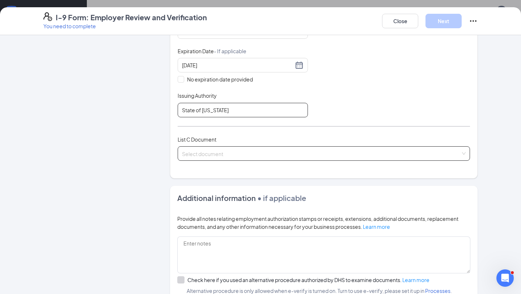
click at [206, 157] on span at bounding box center [321, 154] width 279 height 14
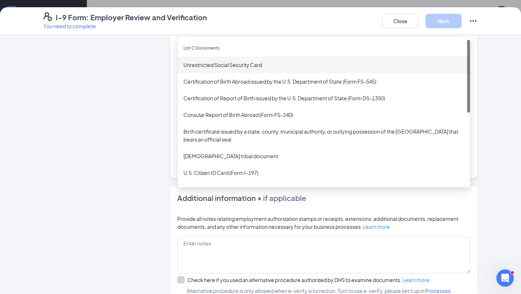
click at [225, 61] on div "Unrestricted Social Security Card" at bounding box center [324, 65] width 281 height 8
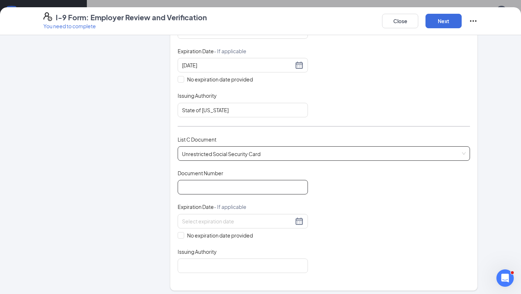
click at [209, 184] on input "Document Number" at bounding box center [243, 187] width 130 height 14
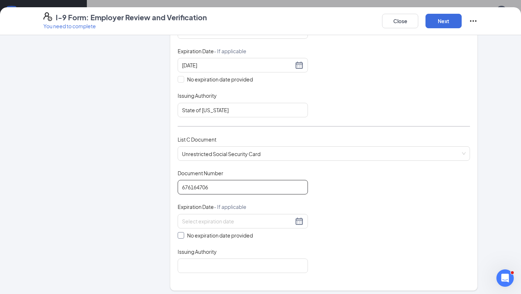
type input "676164706"
click at [180, 235] on span at bounding box center [181, 235] width 7 height 7
click at [180, 235] on input "No expiration date provided" at bounding box center [180, 234] width 5 height 5
checkbox input "true"
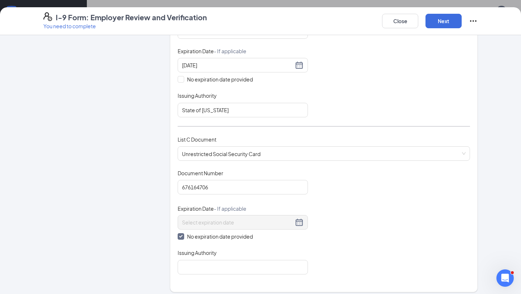
click at [191, 254] on span "Issuing Authority" at bounding box center [197, 252] width 39 height 7
click at [191, 260] on input "Issuing Authority" at bounding box center [243, 267] width 130 height 14
click at [192, 264] on input "Issuing Authority" at bounding box center [243, 267] width 130 height 14
type input "Social Security Administration"
click at [449, 20] on button "Next" at bounding box center [444, 21] width 36 height 14
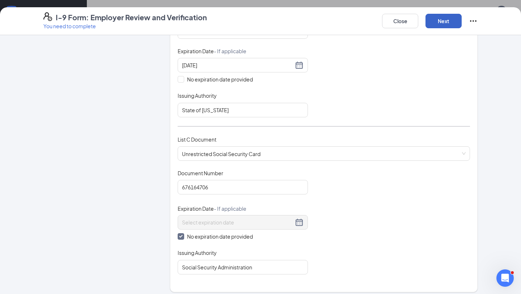
scroll to position [129, 0]
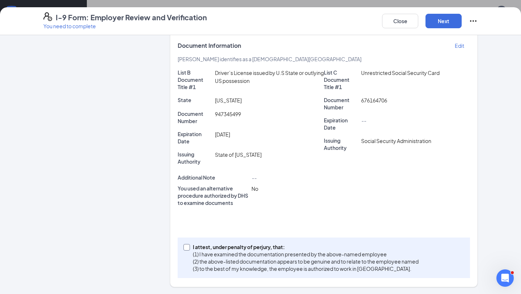
click at [189, 248] on span at bounding box center [187, 247] width 7 height 7
click at [189, 248] on input "I attest, under penalty of [PERSON_NAME], that: (1) I have examined the documen…" at bounding box center [186, 246] width 5 height 5
checkbox input "true"
click at [440, 21] on button "Next" at bounding box center [444, 21] width 36 height 14
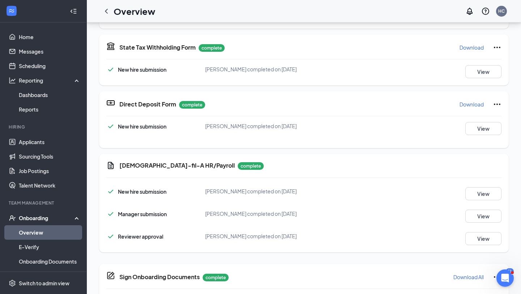
scroll to position [0, 0]
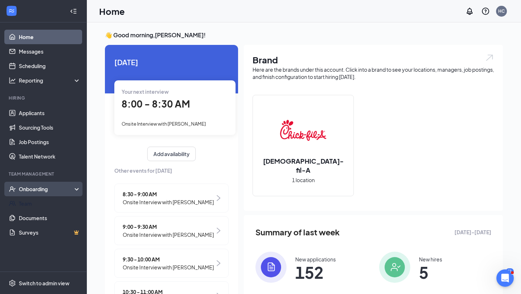
click at [28, 195] on div "Onboarding" at bounding box center [43, 189] width 87 height 14
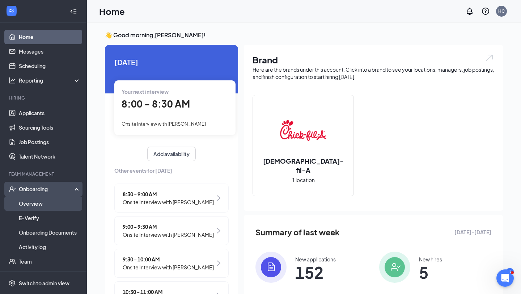
click at [35, 207] on link "Overview" at bounding box center [50, 203] width 62 height 14
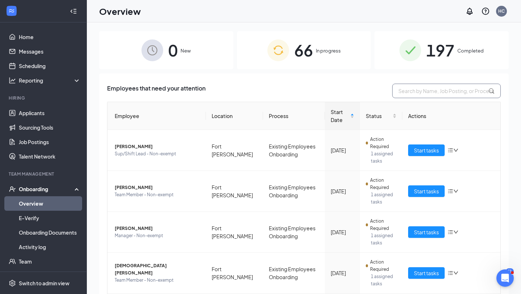
click at [412, 96] on input "text" at bounding box center [446, 91] width 109 height 14
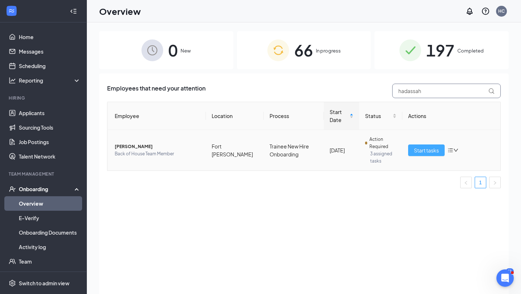
type input "hadassah"
click at [428, 151] on span "Start tasks" at bounding box center [426, 150] width 25 height 8
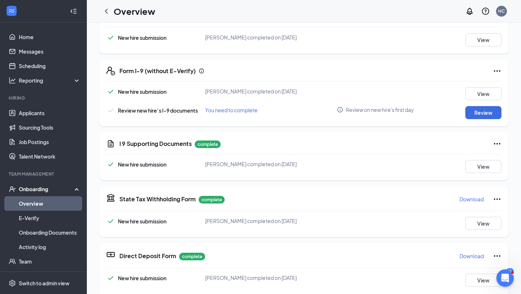
scroll to position [219, 0]
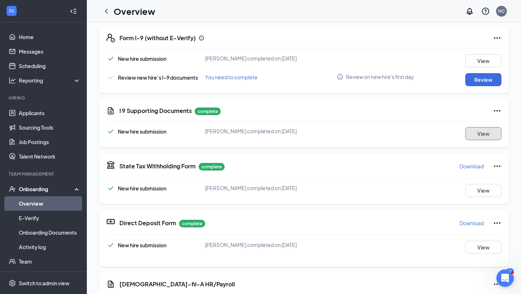
click at [494, 137] on button "View" at bounding box center [484, 133] width 36 height 13
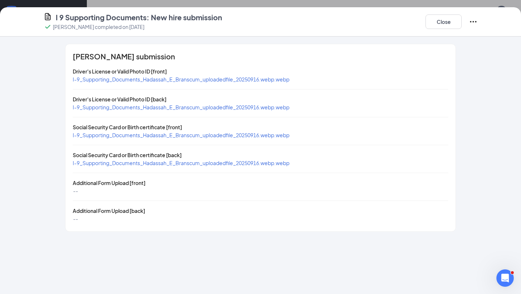
click at [285, 80] on span "I-9_Supporting_Documents_Hadassah_E_Branscum_uploadedfile_20250916.webp.webp" at bounding box center [181, 79] width 217 height 7
click at [230, 102] on div "Driver's License or Valid Photo ID [back]" at bounding box center [261, 99] width 376 height 8
click at [230, 105] on span "I-9_Supporting_Documents_Hadassah_E_Branscum_uploadedfile_20250916.webp.webp" at bounding box center [181, 107] width 217 height 7
click at [254, 135] on span "I-9_Supporting_Documents_Hadassah_E_Branscum_uploadedfile_20250916.webp.webp" at bounding box center [181, 135] width 217 height 7
click at [441, 27] on button "Close" at bounding box center [444, 21] width 36 height 14
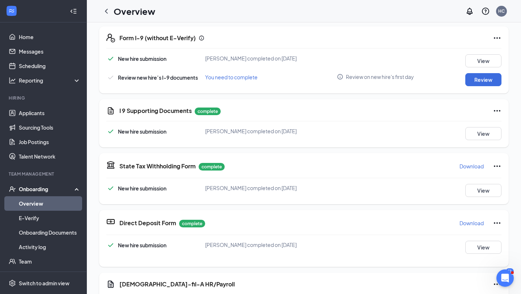
click at [50, 205] on link "Overview" at bounding box center [50, 203] width 62 height 14
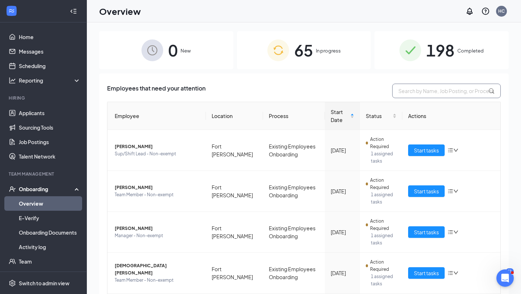
click at [435, 91] on input "text" at bounding box center [446, 91] width 109 height 14
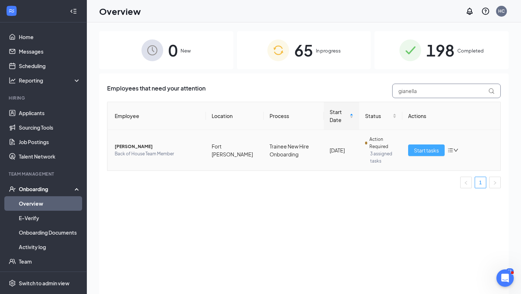
type input "gianella"
click at [418, 148] on span "Start tasks" at bounding box center [426, 150] width 25 height 8
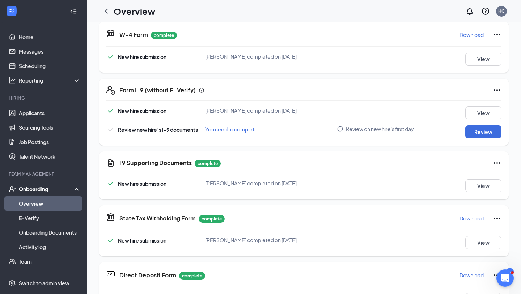
scroll to position [134, 0]
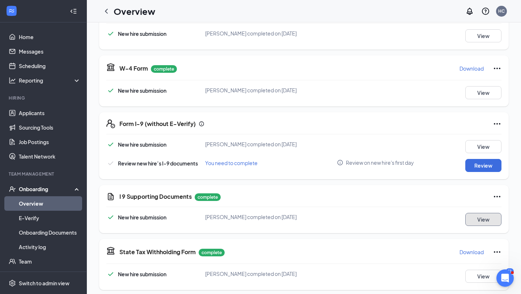
click at [473, 216] on button "View" at bounding box center [484, 219] width 36 height 13
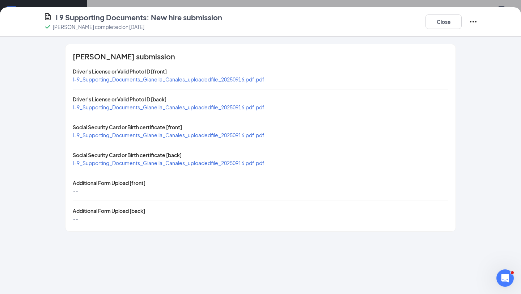
click at [247, 81] on span "I-9_Supporting_Documents_Gianella_Canales_uploadedfile_20250916.pdf.pdf" at bounding box center [169, 79] width 192 height 7
click at [244, 132] on span "I-9_Supporting_Documents_Gianella_Canales_uploadedfile_20250916.pdf.pdf" at bounding box center [169, 135] width 192 height 7
click at [442, 20] on button "Close" at bounding box center [444, 21] width 36 height 14
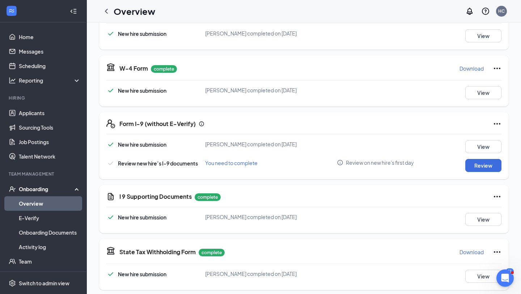
click at [33, 200] on link "Overview" at bounding box center [50, 203] width 62 height 14
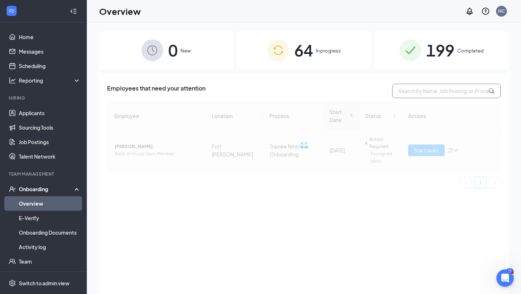
click at [443, 93] on input "text" at bounding box center [446, 91] width 109 height 14
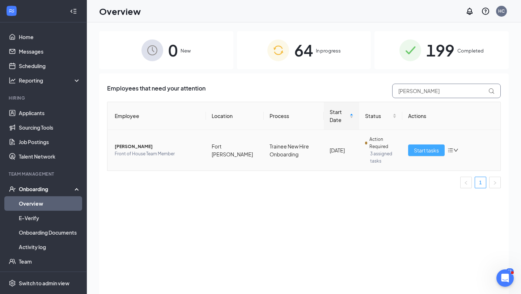
type input "[PERSON_NAME]"
click at [423, 146] on span "Start tasks" at bounding box center [426, 150] width 25 height 8
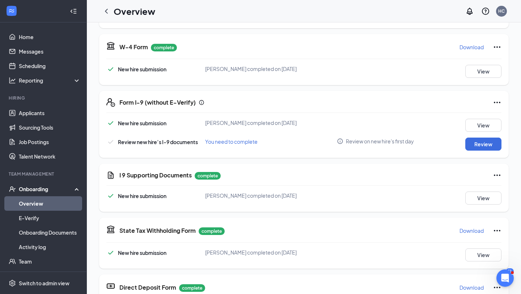
scroll to position [147, 0]
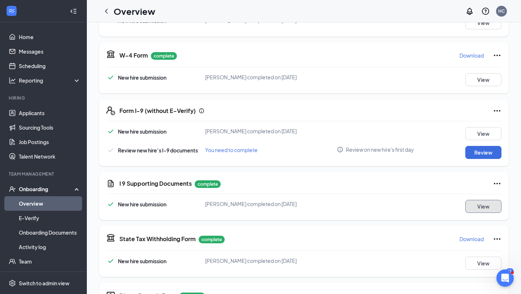
click at [479, 205] on button "View" at bounding box center [484, 206] width 36 height 13
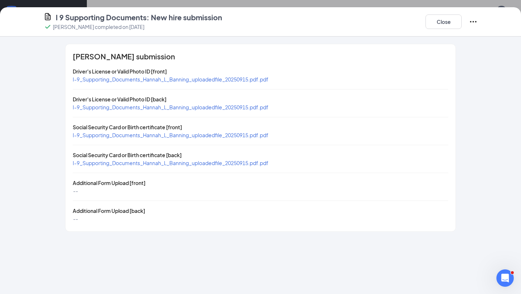
click at [243, 81] on span "I-9_Supporting_Documents_Hannah_L_Banning_uploadedfile_20250915.pdf.pdf" at bounding box center [171, 79] width 196 height 7
click at [207, 134] on span "I-9_Supporting_Documents_Hannah_L_Banning_uploadedfile_20250915.pdf.pdf" at bounding box center [171, 135] width 196 height 7
click at [452, 22] on button "Close" at bounding box center [444, 21] width 36 height 14
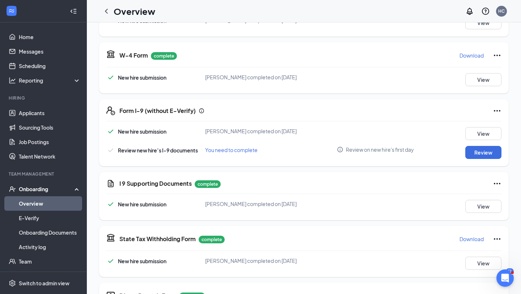
click at [69, 202] on link "Overview" at bounding box center [50, 203] width 62 height 14
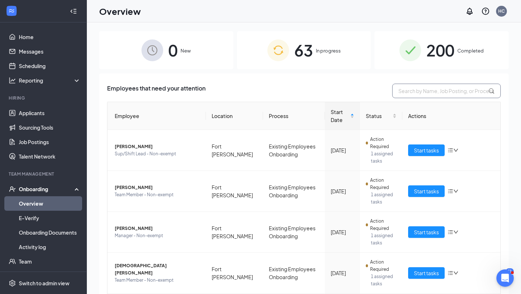
click at [443, 84] on input "text" at bounding box center [446, 91] width 109 height 14
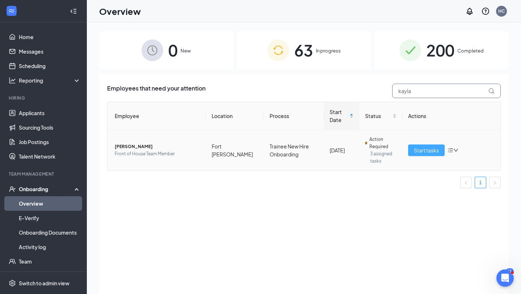
type input "kayla"
click at [423, 155] on button "Start tasks" at bounding box center [426, 150] width 37 height 12
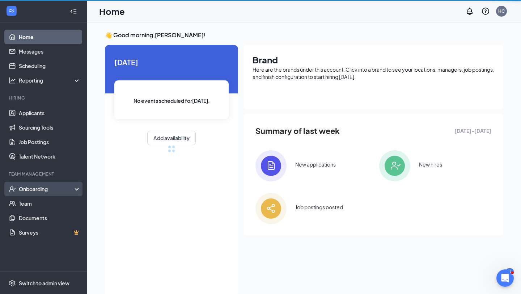
click at [58, 190] on div "Onboarding" at bounding box center [47, 188] width 56 height 7
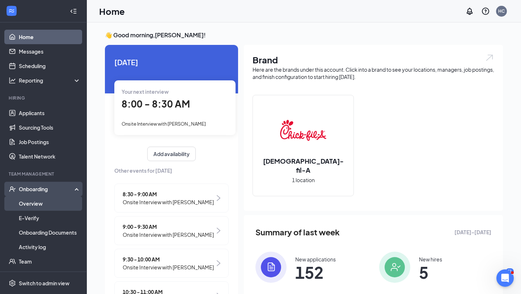
click at [50, 206] on link "Overview" at bounding box center [50, 203] width 62 height 14
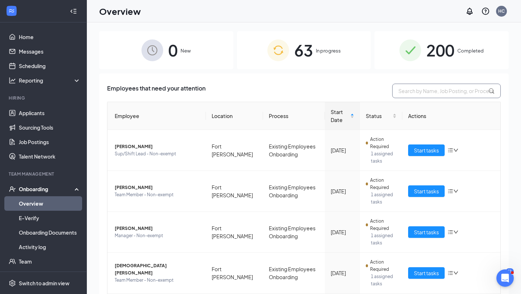
click at [451, 90] on input "text" at bounding box center [446, 91] width 109 height 14
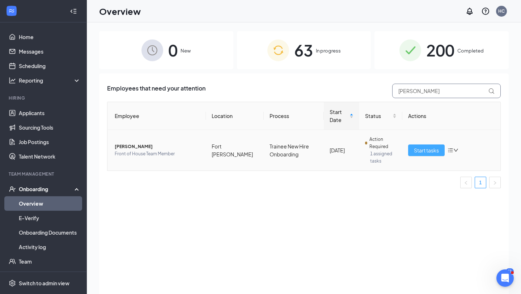
type input "[PERSON_NAME]"
click at [425, 149] on span "Start tasks" at bounding box center [426, 150] width 25 height 8
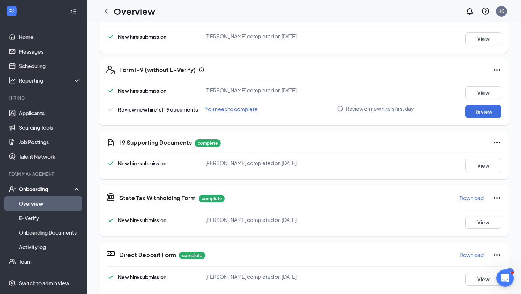
scroll to position [189, 0]
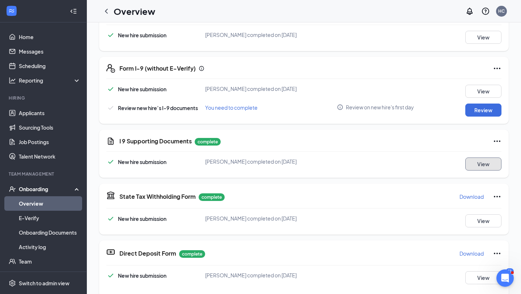
click at [486, 166] on button "View" at bounding box center [484, 163] width 36 height 13
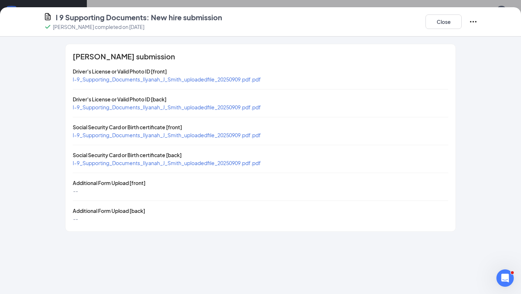
click at [232, 76] on span "I-9_Supporting_Documents_Ilyanah_J_Smith_uploadedfile_20250909.pdf.pdf" at bounding box center [167, 79] width 188 height 7
click at [237, 137] on span "I-9_Supporting_Documents_Ilyanah_J_Smith_uploadedfile_20250909.pdf.pdf" at bounding box center [167, 135] width 188 height 7
click at [449, 23] on button "Close" at bounding box center [444, 21] width 36 height 14
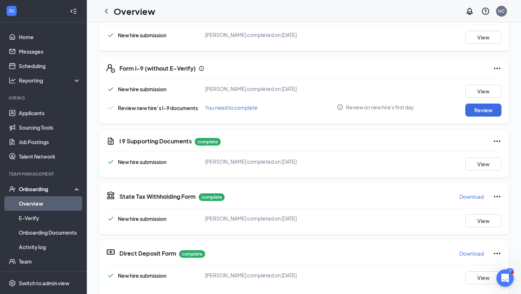
click at [28, 205] on link "Overview" at bounding box center [50, 203] width 62 height 14
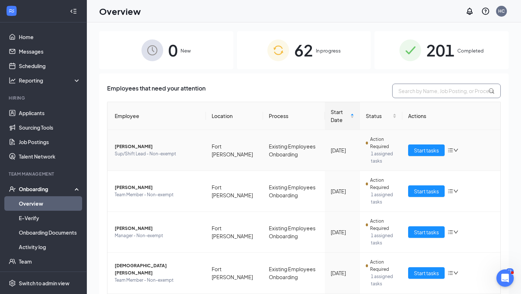
click at [425, 96] on input "text" at bounding box center [446, 91] width 109 height 14
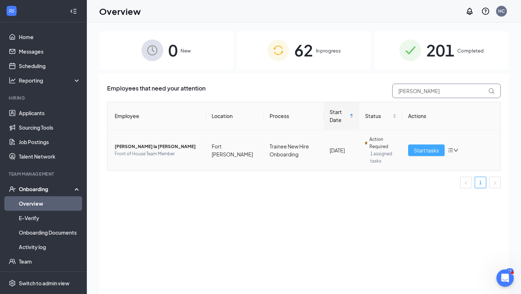
type input "[PERSON_NAME]"
click at [416, 150] on span "Start tasks" at bounding box center [426, 150] width 25 height 8
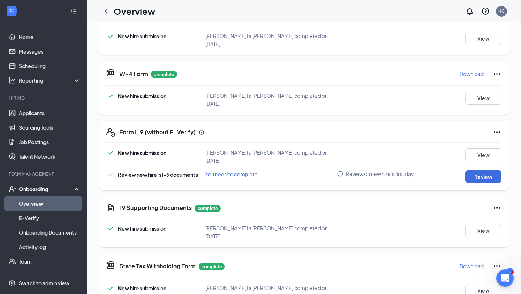
scroll to position [132, 0]
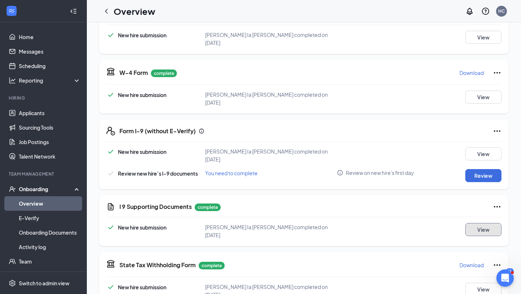
click at [472, 223] on button "View" at bounding box center [484, 229] width 36 height 13
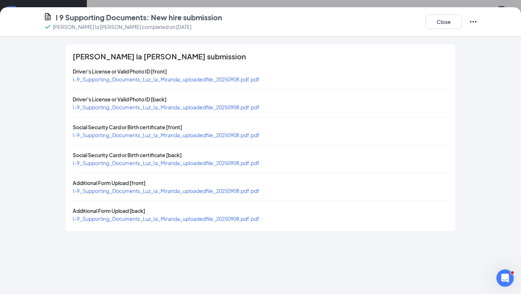
click at [238, 83] on div "I-9_Supporting_Documents_Luz_Ia_Miranda_uploadedfile_20250908.pdf.pdf" at bounding box center [166, 79] width 187 height 8
click at [239, 79] on span "I-9_Supporting_Documents_Luz_Ia_Miranda_uploadedfile_20250908.pdf.pdf" at bounding box center [166, 79] width 187 height 7
click at [233, 134] on span "I-9_Supporting_Documents_Luz_Ia_Miranda_uploadedfile_20250908.pdf.pdf" at bounding box center [166, 135] width 187 height 7
click at [453, 18] on button "Close" at bounding box center [444, 21] width 36 height 14
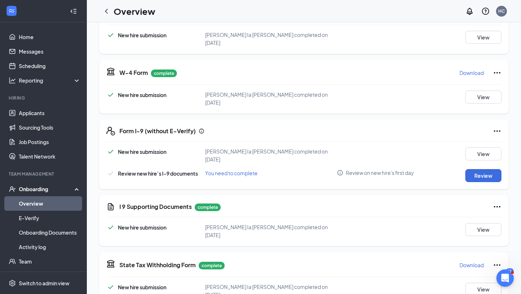
click at [51, 206] on link "Overview" at bounding box center [50, 203] width 62 height 14
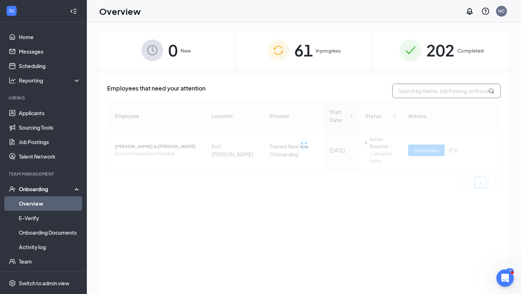
click at [425, 95] on input "text" at bounding box center [446, 91] width 109 height 14
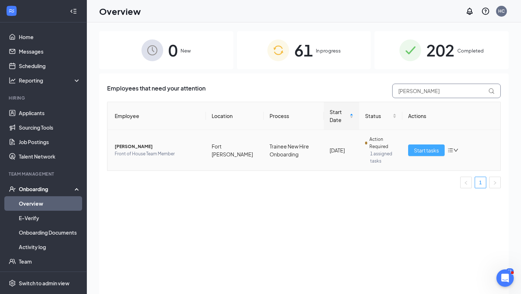
type input "eliza"
click at [412, 150] on button "Start tasks" at bounding box center [426, 150] width 37 height 12
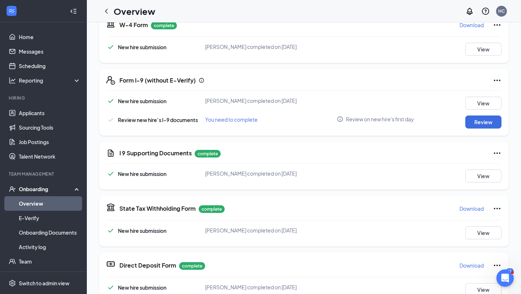
scroll to position [178, 0]
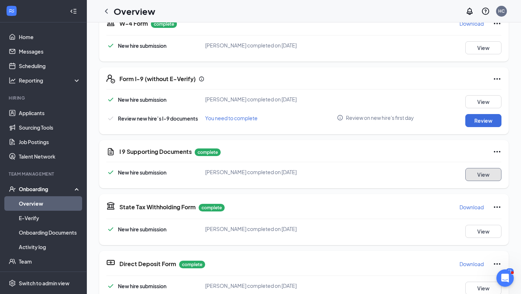
click at [477, 174] on button "View" at bounding box center [484, 174] width 36 height 13
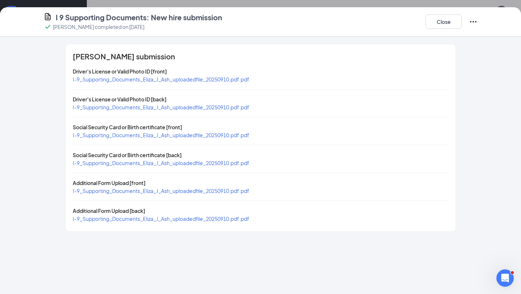
click at [226, 82] on div "I-9_Supporting_Documents_Eliza_J_Ash_uploadedfile_20250910.pdf.pdf" at bounding box center [161, 79] width 177 height 8
click at [230, 79] on span "I-9_Supporting_Documents_Eliza_J_Ash_uploadedfile_20250910.pdf.pdf" at bounding box center [161, 79] width 177 height 7
click at [241, 132] on span "I-9_Supporting_Documents_Eliza_J_Ash_uploadedfile_20250910.pdf.pdf" at bounding box center [161, 135] width 177 height 7
click at [220, 192] on span "I-9_Supporting_Documents_Eliza_J_Ash_uploadedfile_20250910.pdf.pdf" at bounding box center [161, 191] width 177 height 7
